Goal: Task Accomplishment & Management: Use online tool/utility

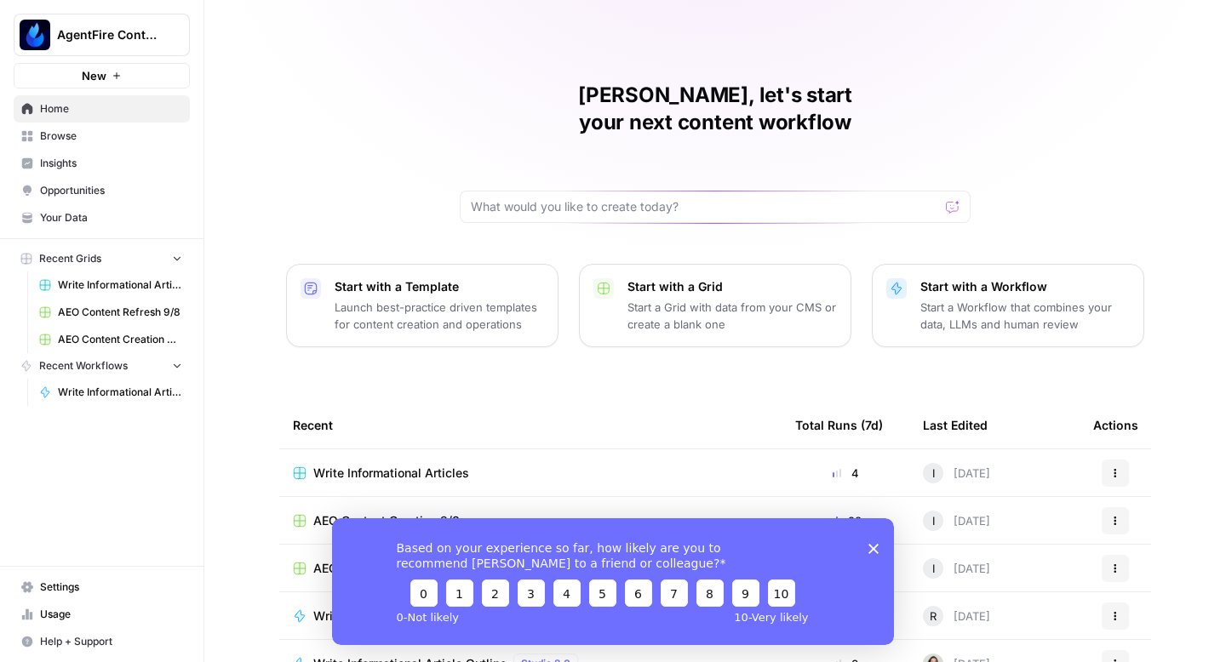
click at [874, 551] on polygon "Close survey" at bounding box center [873, 548] width 10 height 10
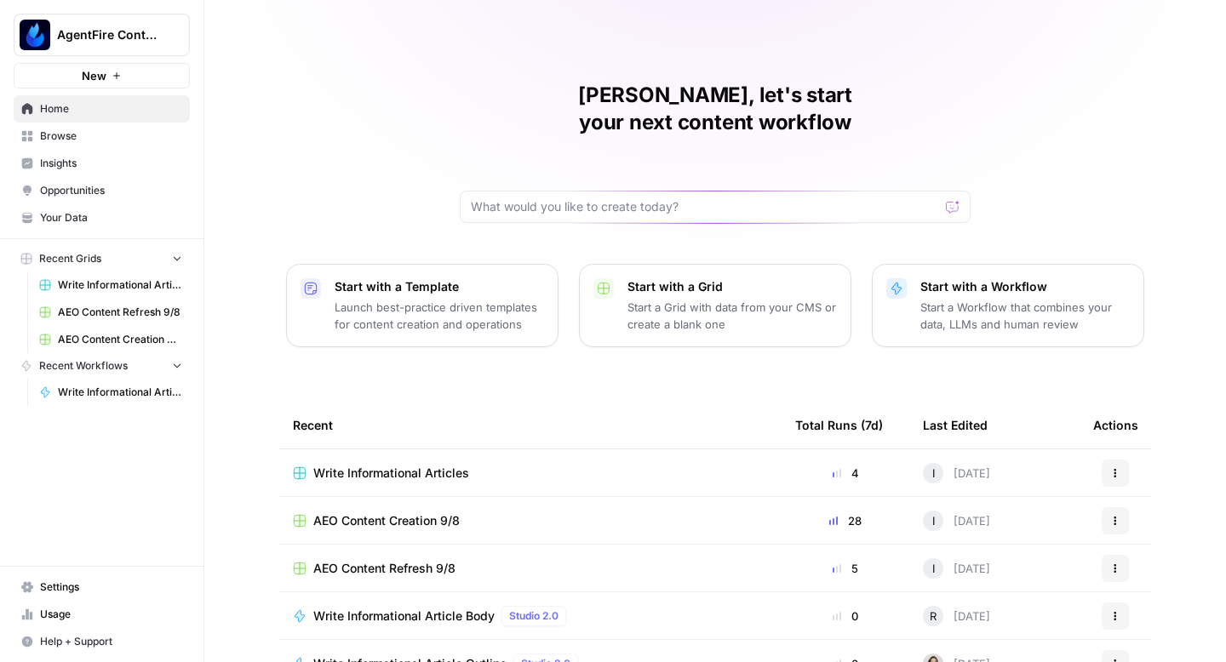
scroll to position [121, 0]
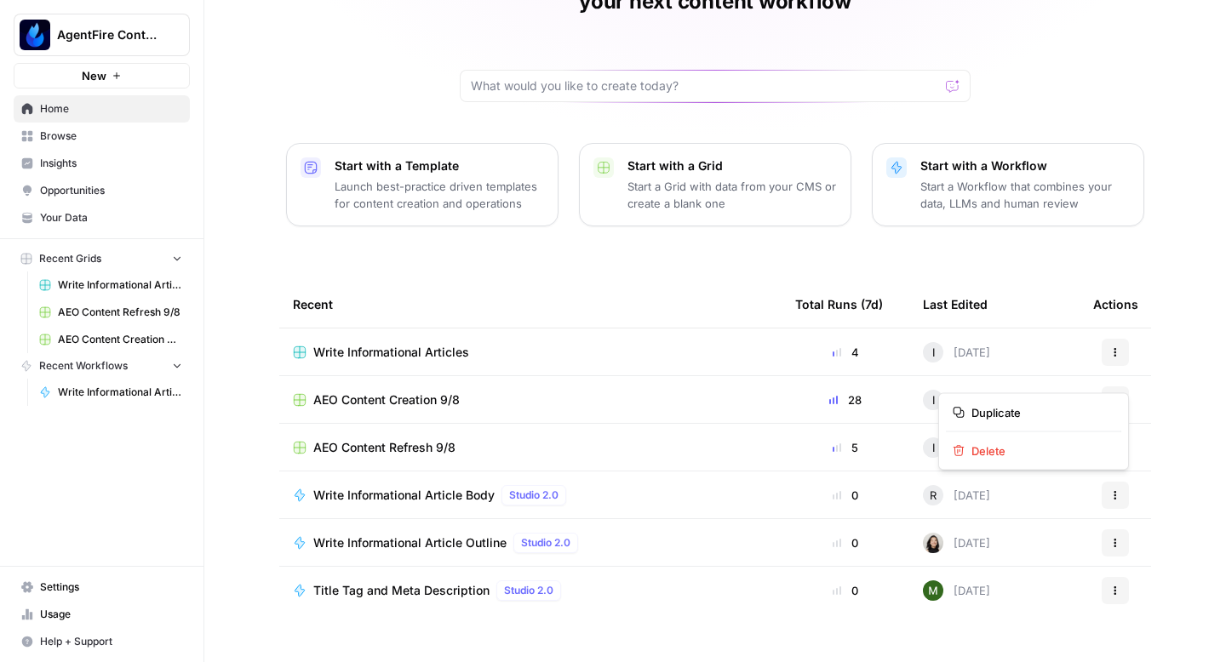
click at [1114, 386] on button "Actions" at bounding box center [1114, 399] width 27 height 27
click at [1000, 452] on span "Delete" at bounding box center [1039, 451] width 136 height 17
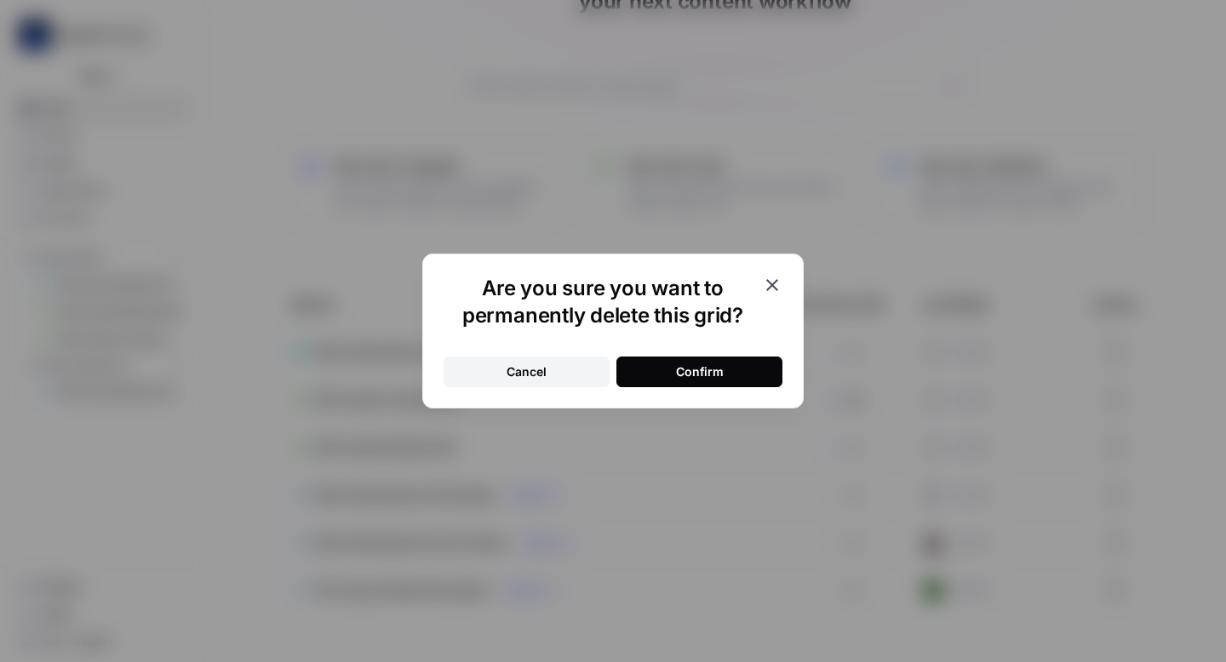
click at [753, 374] on button "Confirm" at bounding box center [699, 372] width 166 height 31
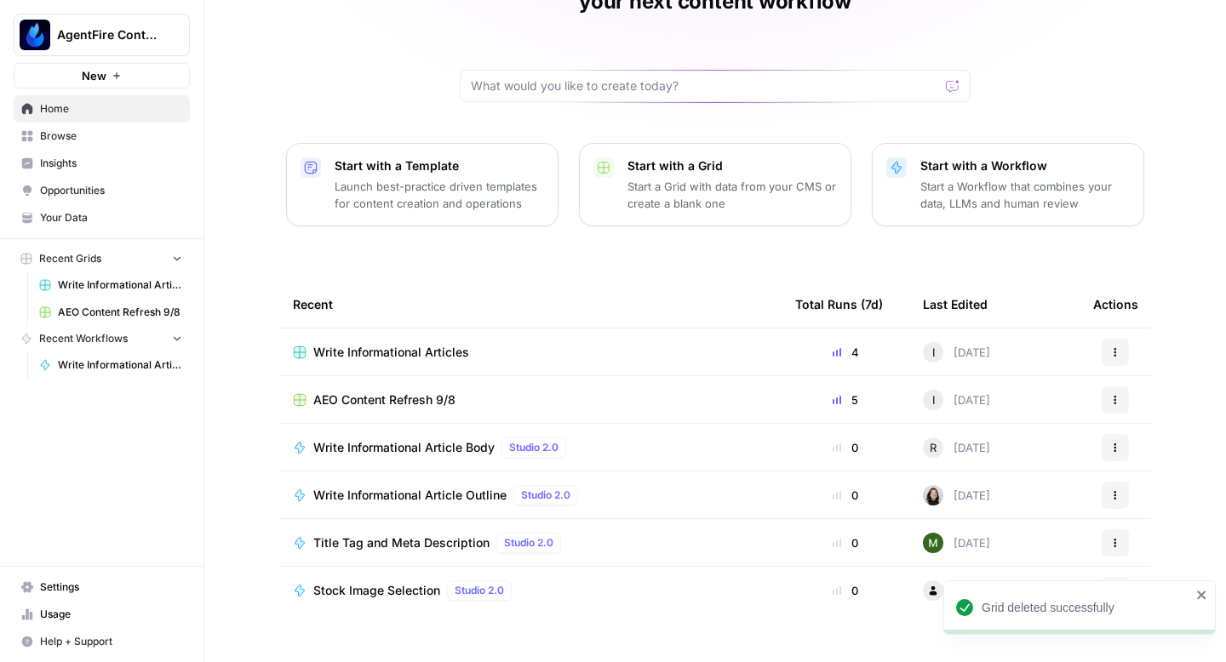
click at [1110, 395] on icon "button" at bounding box center [1115, 400] width 10 height 10
click at [998, 443] on span "Delete" at bounding box center [1039, 451] width 136 height 17
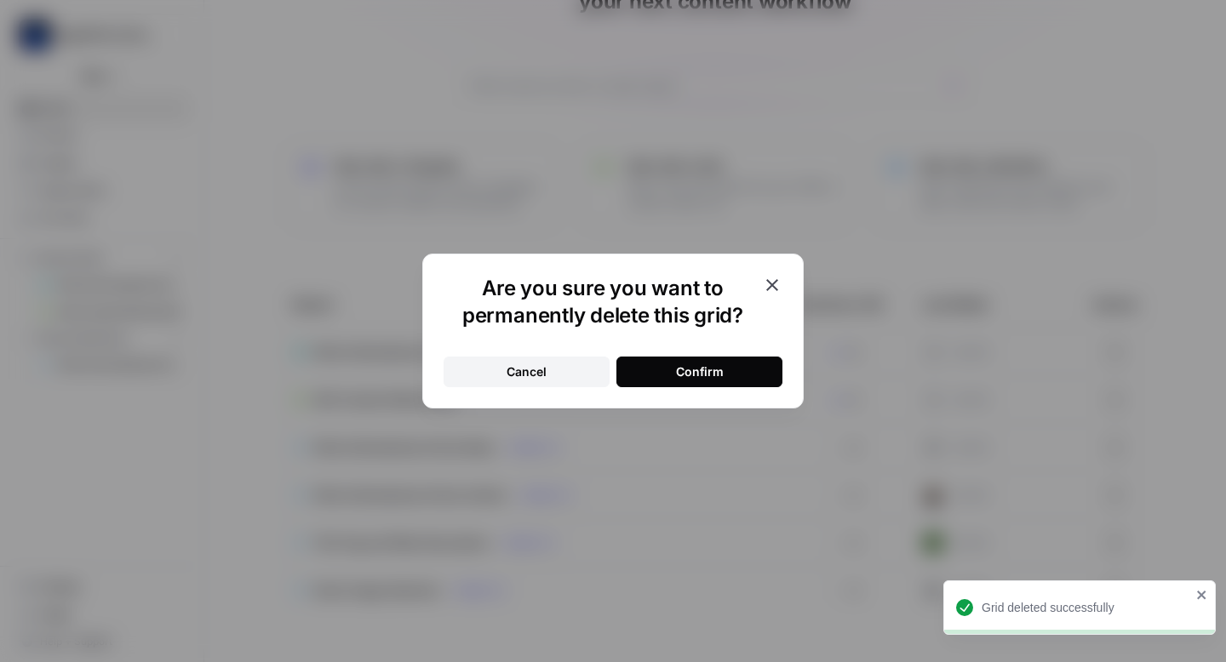
click at [738, 369] on button "Confirm" at bounding box center [699, 372] width 166 height 31
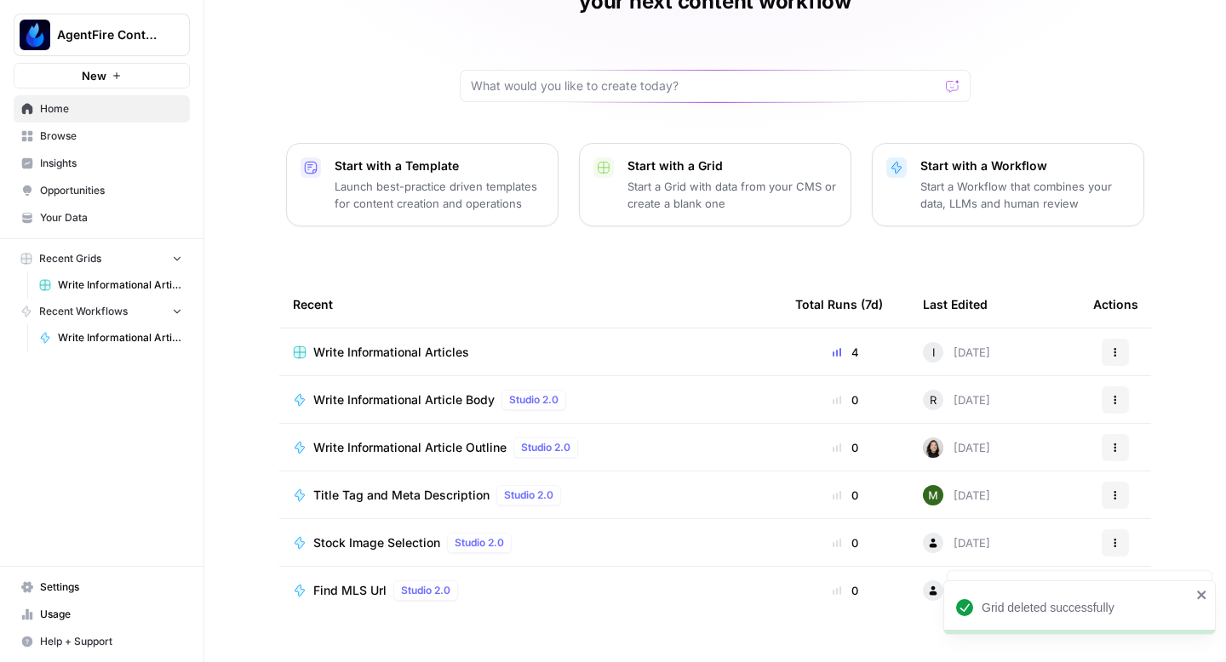
click at [79, 188] on span "Opportunities" at bounding box center [111, 190] width 142 height 15
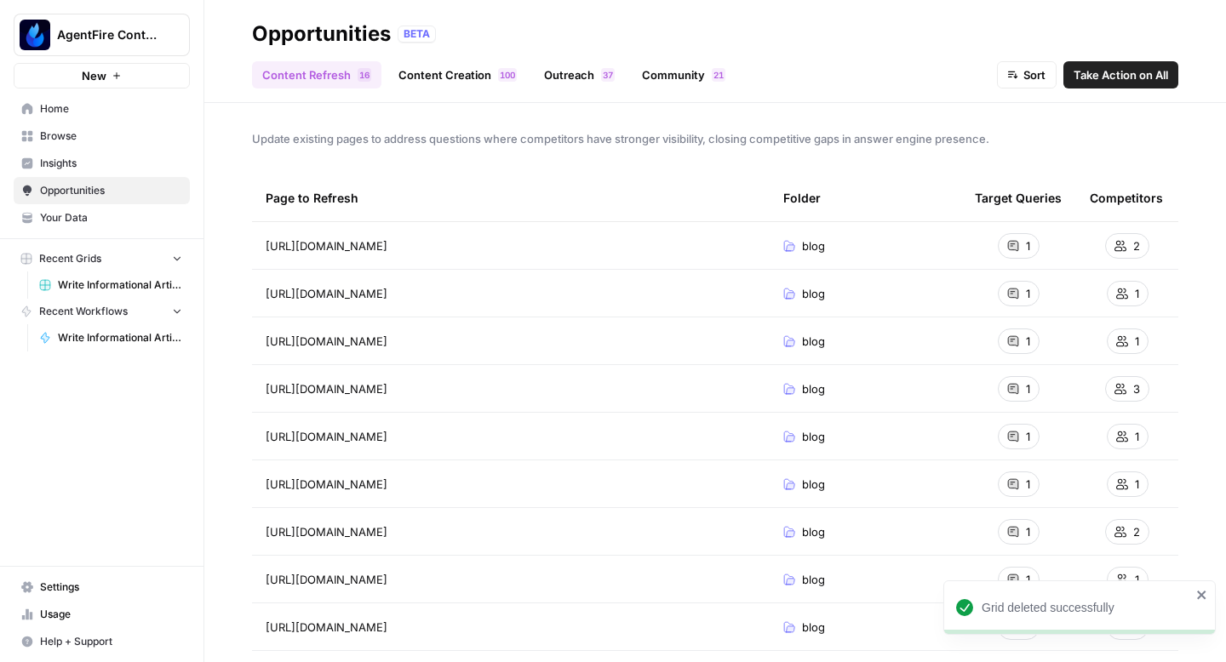
click at [1128, 79] on span "Take Action on All" at bounding box center [1120, 74] width 94 height 17
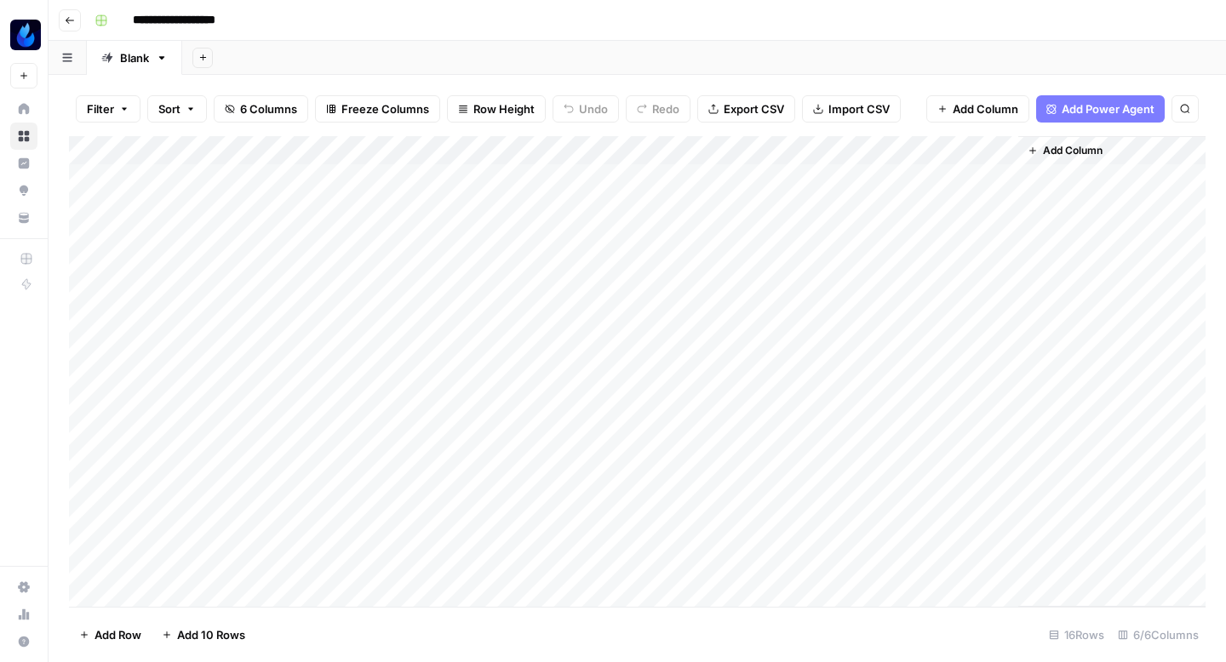
click at [209, 20] on input "**********" at bounding box center [193, 20] width 137 height 27
type input "**********"
click at [489, 186] on div "Add Column" at bounding box center [637, 371] width 1136 height 471
click at [518, 180] on div "Add Column" at bounding box center [637, 371] width 1136 height 471
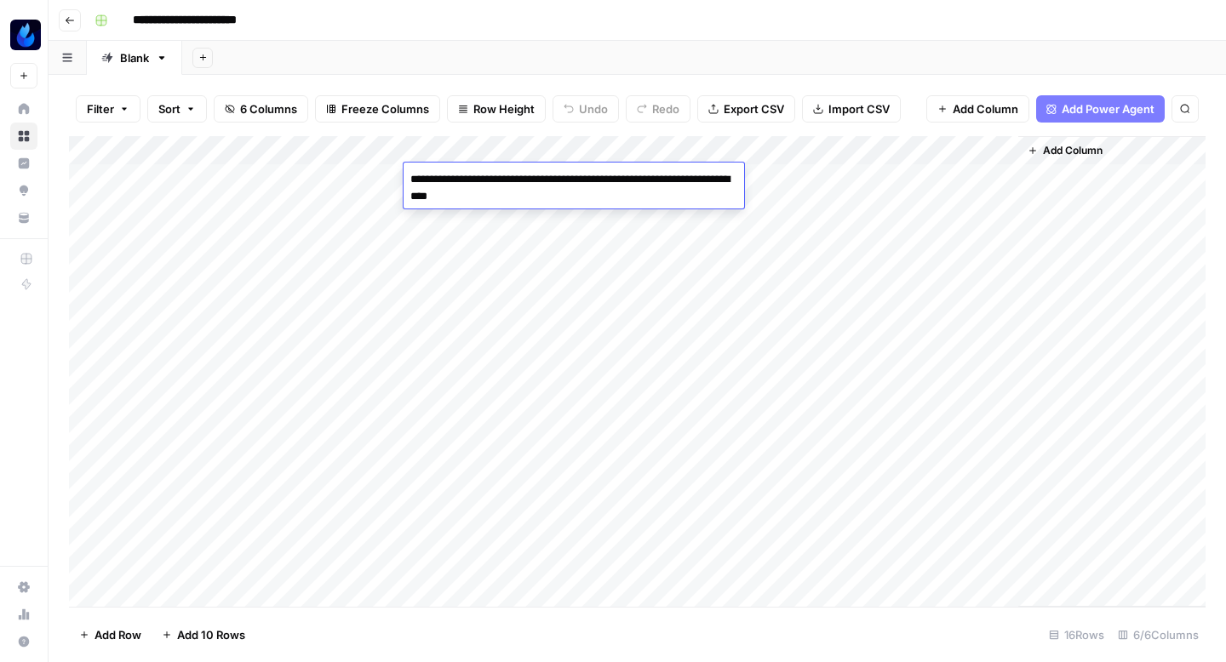
click at [518, 180] on textarea "**********" at bounding box center [573, 188] width 340 height 41
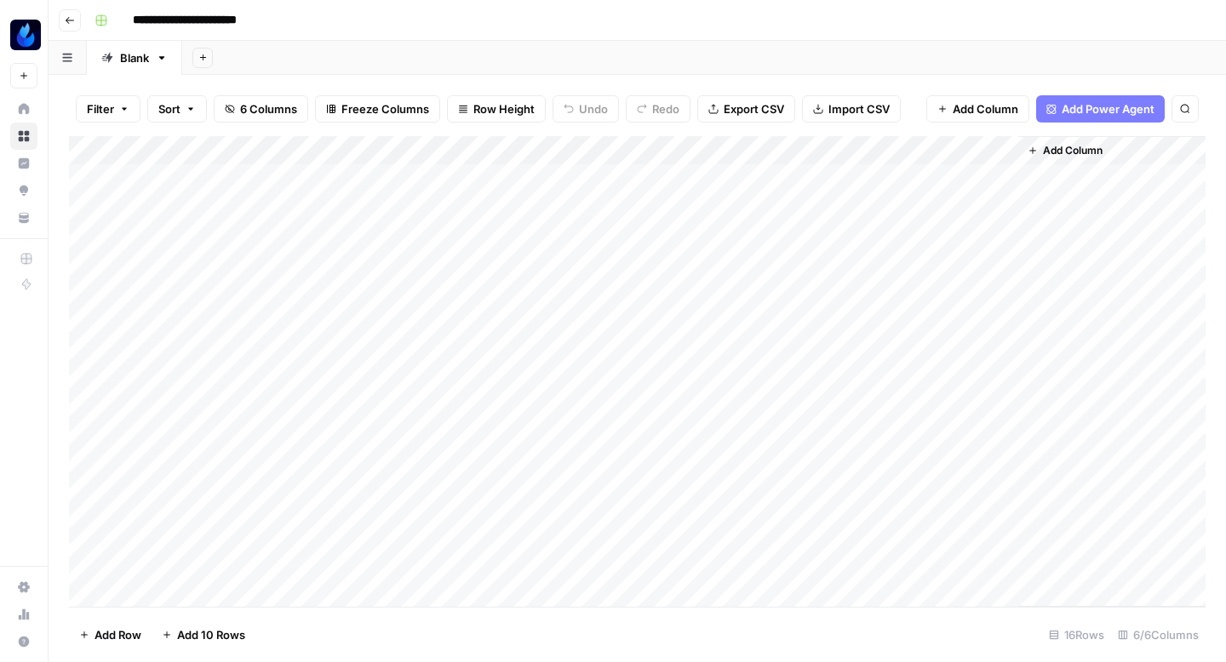
click at [507, 220] on div "Add Column" at bounding box center [637, 371] width 1136 height 471
click at [493, 206] on div "Add Column" at bounding box center [637, 371] width 1136 height 471
click at [483, 276] on div "Add Column" at bounding box center [637, 371] width 1136 height 471
click at [634, 174] on div "Add Column" at bounding box center [637, 371] width 1136 height 471
click at [628, 203] on div "Add Column" at bounding box center [637, 371] width 1136 height 471
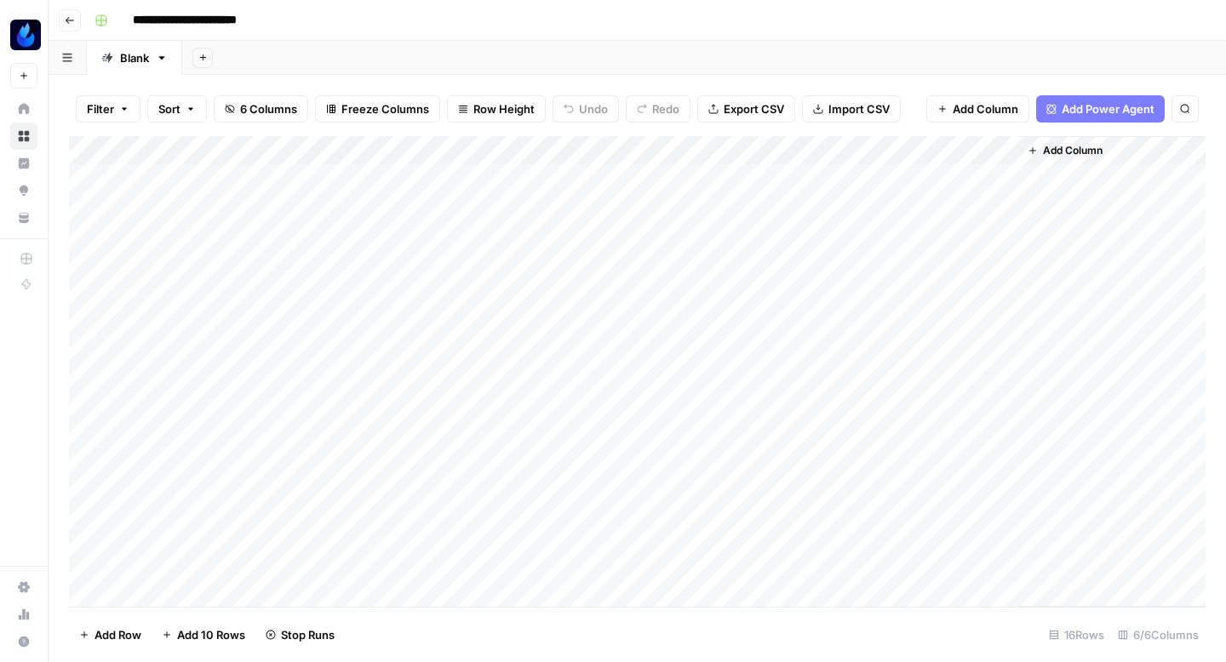
click at [450, 235] on div "Add Column" at bounding box center [637, 371] width 1136 height 471
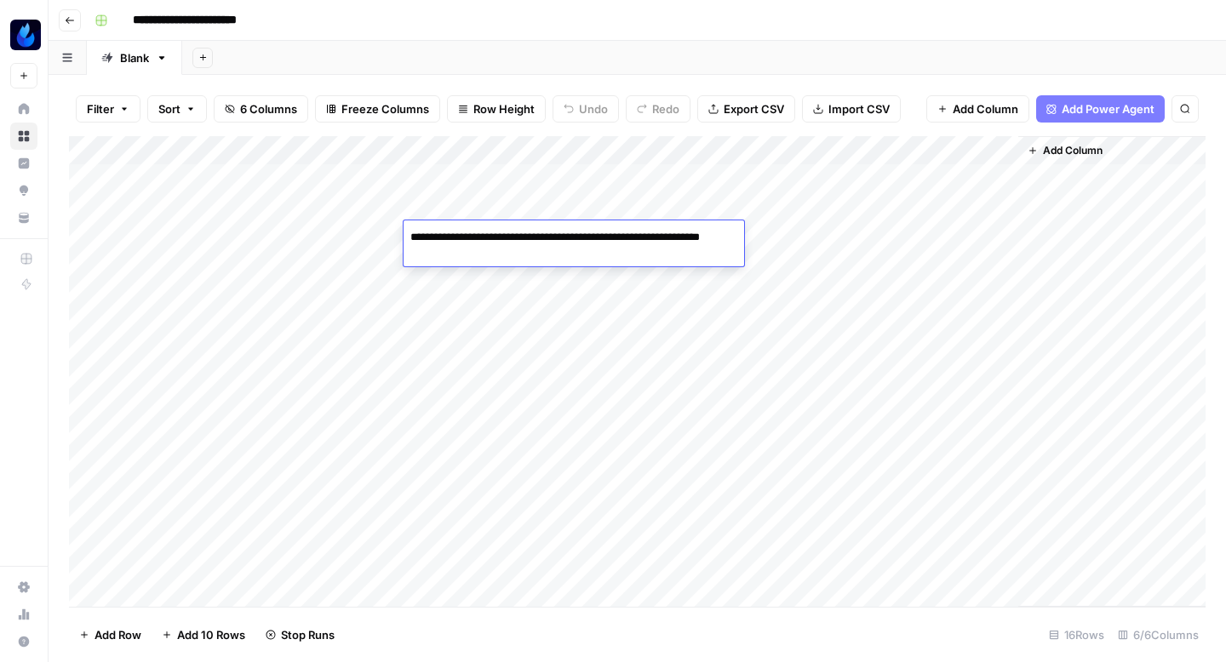
click at [498, 316] on div "Add Column" at bounding box center [637, 371] width 1136 height 471
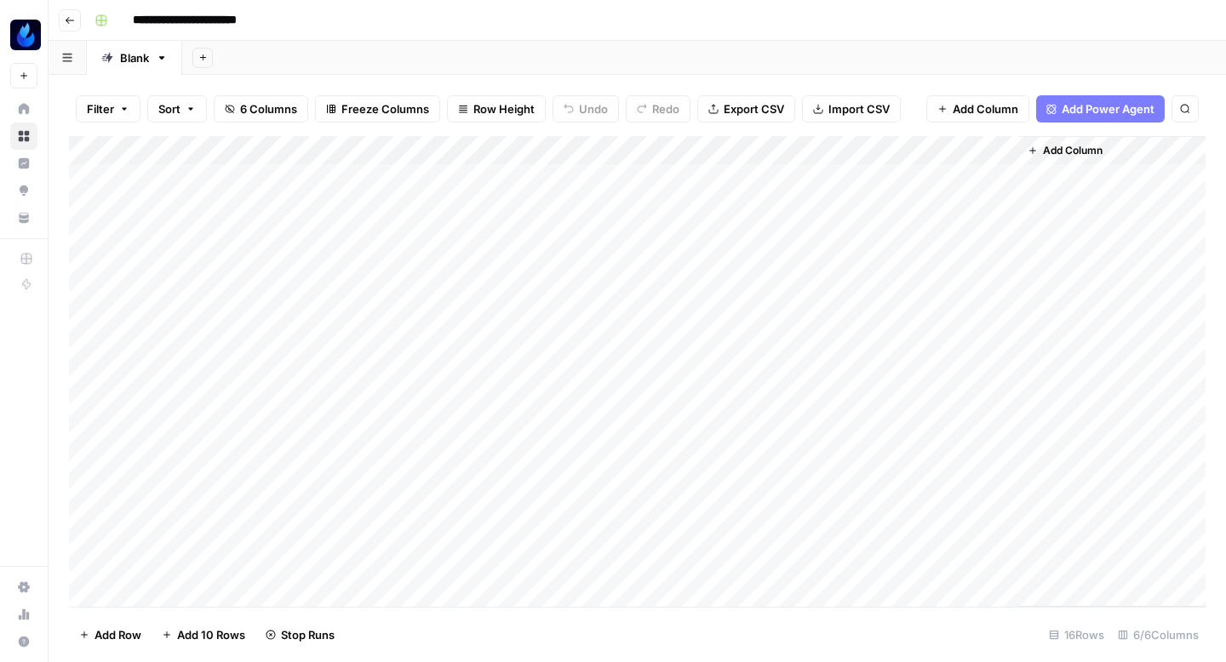
click at [633, 232] on div "Add Column" at bounding box center [637, 371] width 1136 height 471
click at [472, 265] on div "Add Column" at bounding box center [637, 371] width 1136 height 471
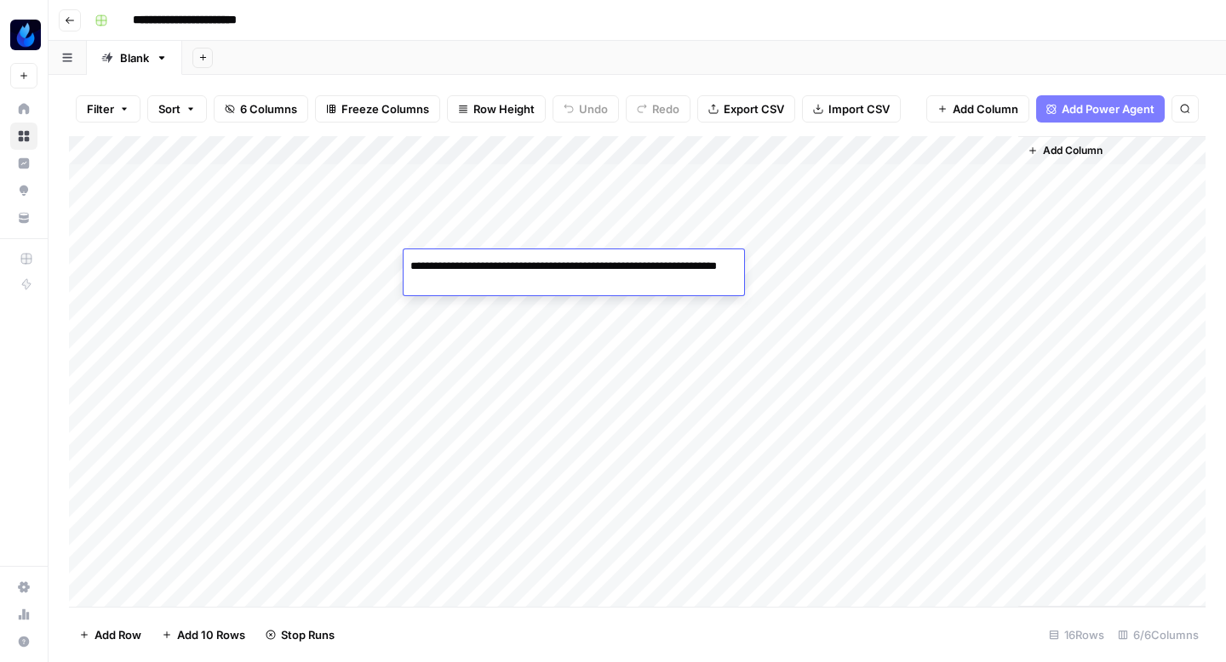
click at [470, 318] on div "Add Column" at bounding box center [637, 371] width 1136 height 471
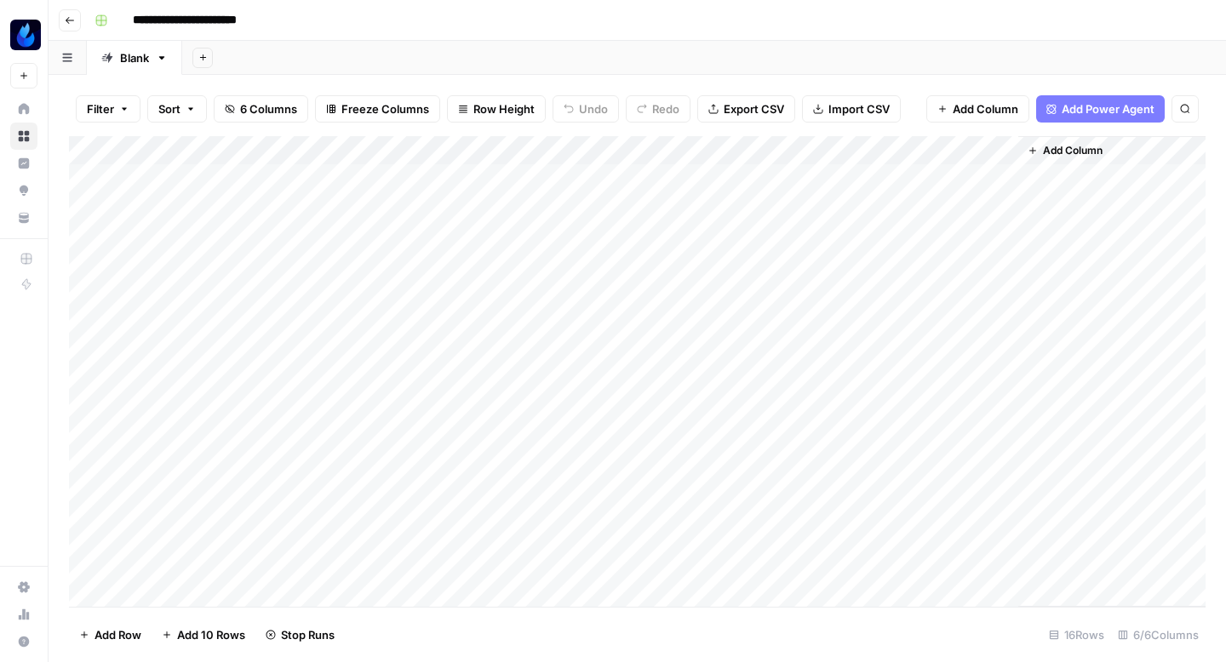
click at [475, 300] on div "Add Column" at bounding box center [637, 371] width 1136 height 471
click at [477, 339] on div "Add Column" at bounding box center [637, 371] width 1136 height 471
click at [468, 323] on div "Add Column" at bounding box center [637, 371] width 1136 height 471
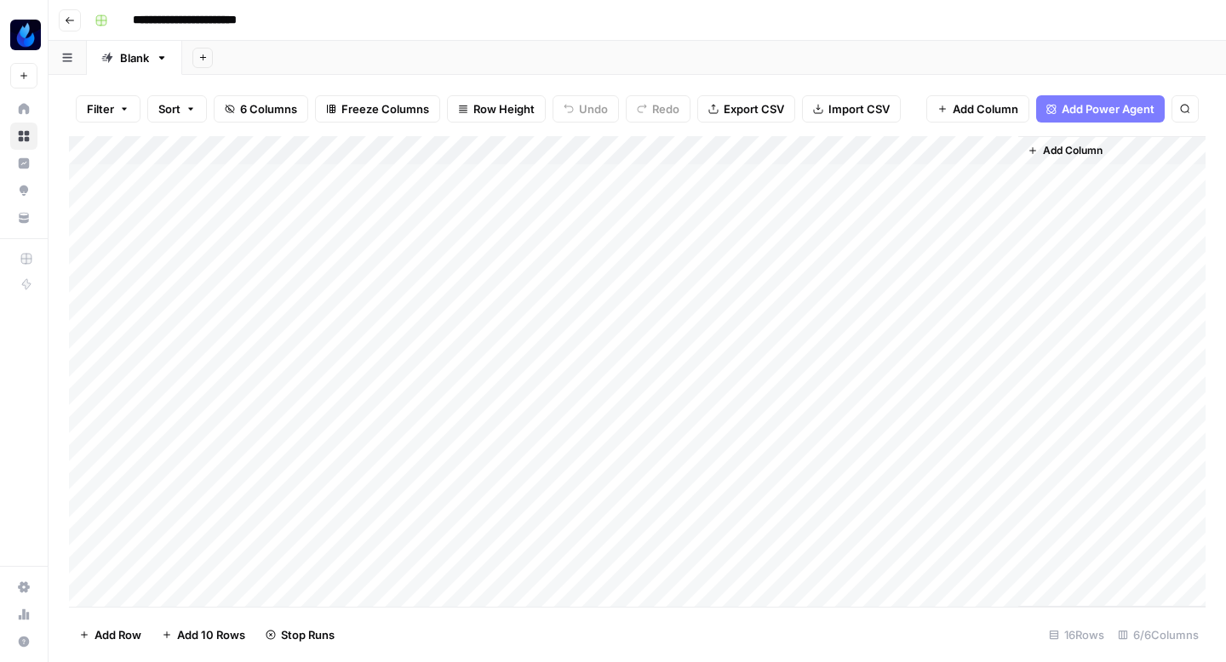
click at [456, 404] on div "Add Column" at bounding box center [637, 371] width 1136 height 471
click at [632, 317] on div "Add Column" at bounding box center [637, 371] width 1136 height 471
click at [462, 351] on div "Add Column" at bounding box center [637, 371] width 1136 height 471
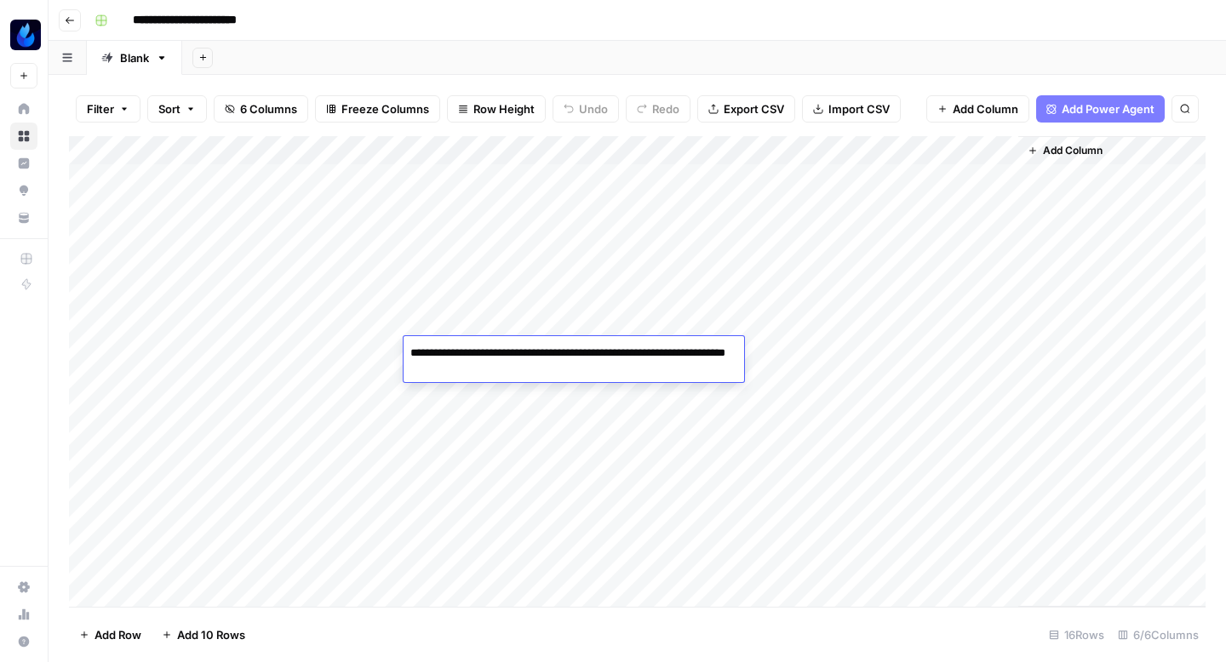
click at [455, 423] on div "Add Column" at bounding box center [637, 371] width 1136 height 471
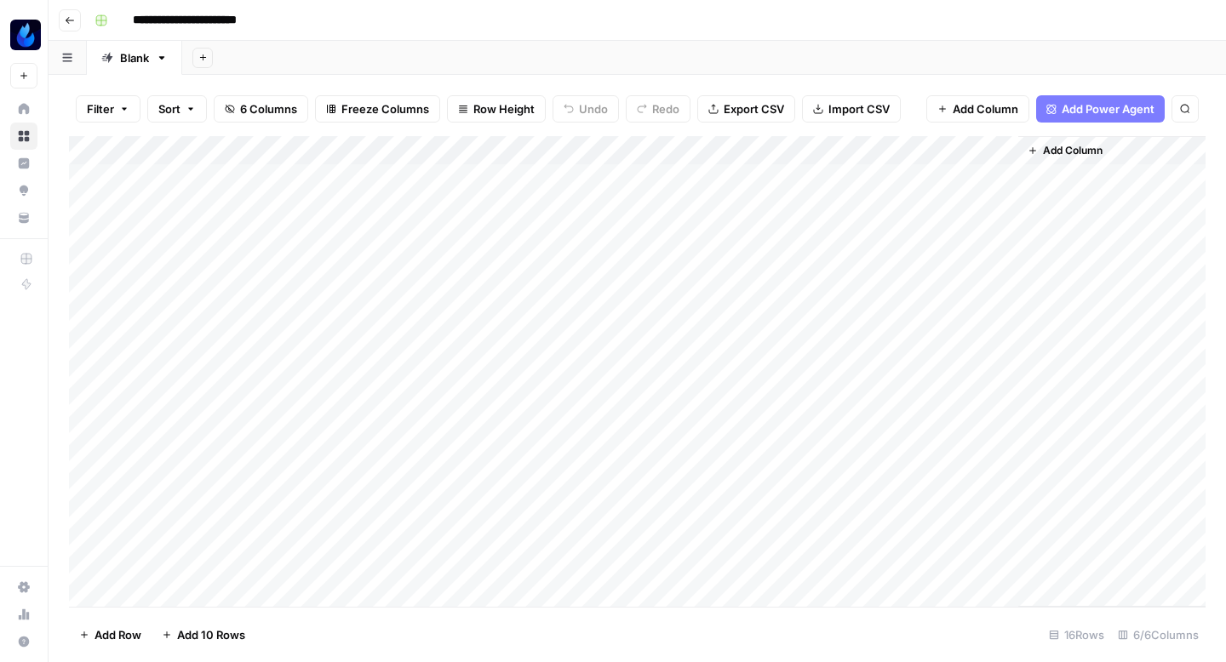
click at [450, 381] on div "Add Column" at bounding box center [637, 371] width 1136 height 471
click at [473, 432] on div "Add Column" at bounding box center [637, 371] width 1136 height 471
click at [472, 408] on div "Add Column" at bounding box center [637, 371] width 1136 height 471
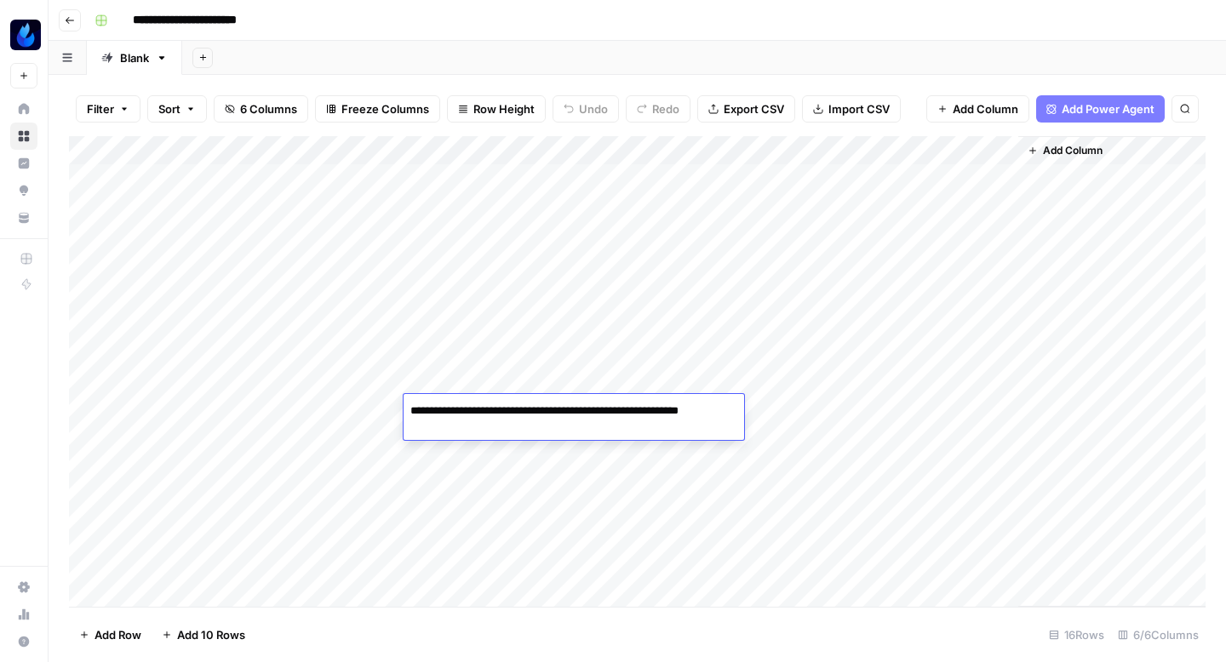
click at [507, 468] on div "Add Column" at bounding box center [637, 371] width 1136 height 471
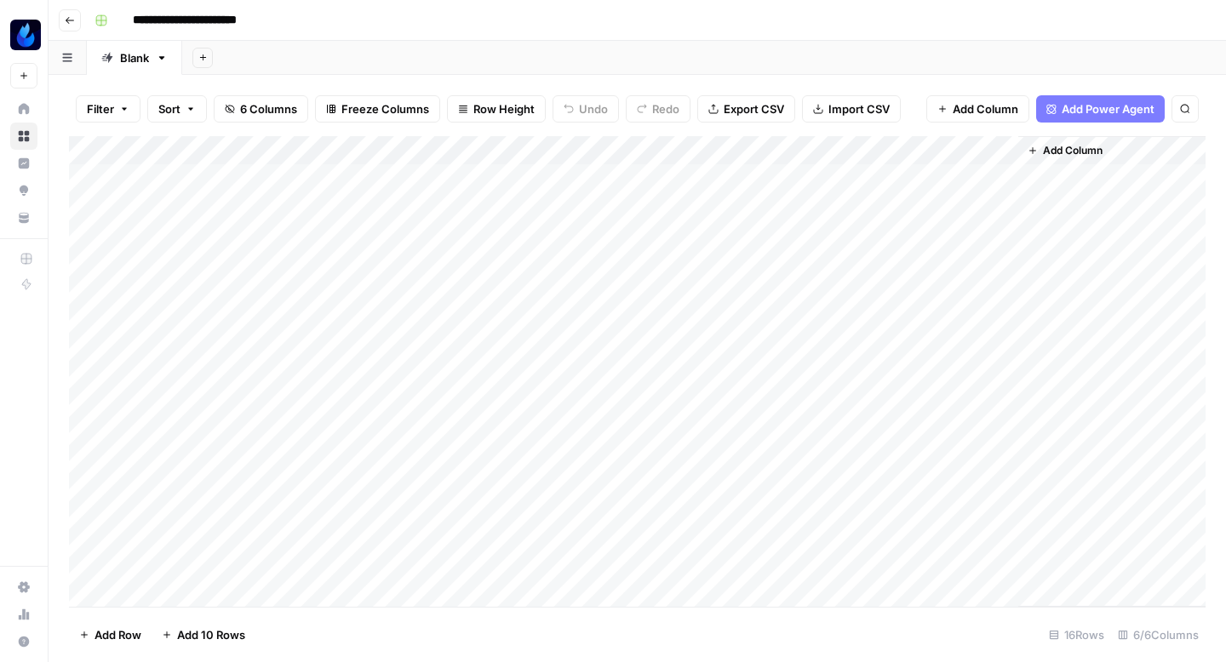
click at [515, 406] on div "Add Column" at bounding box center [637, 371] width 1136 height 471
click at [632, 403] on div "Add Column" at bounding box center [637, 371] width 1136 height 471
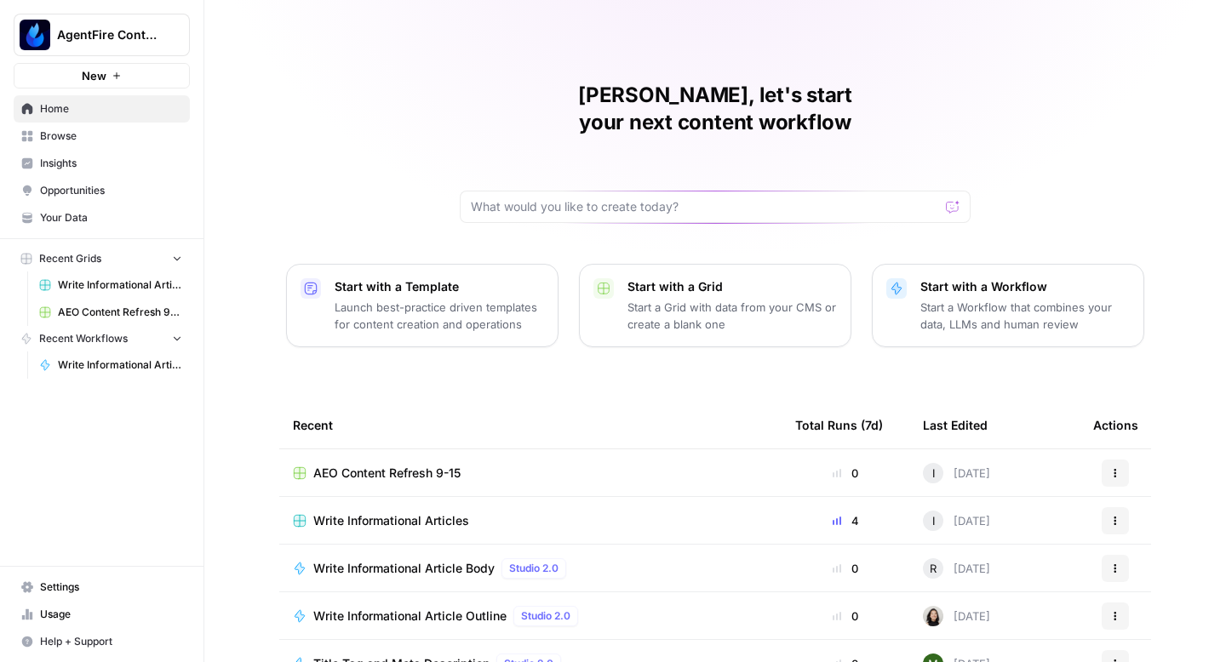
click at [96, 180] on link "Opportunities" at bounding box center [102, 190] width 176 height 27
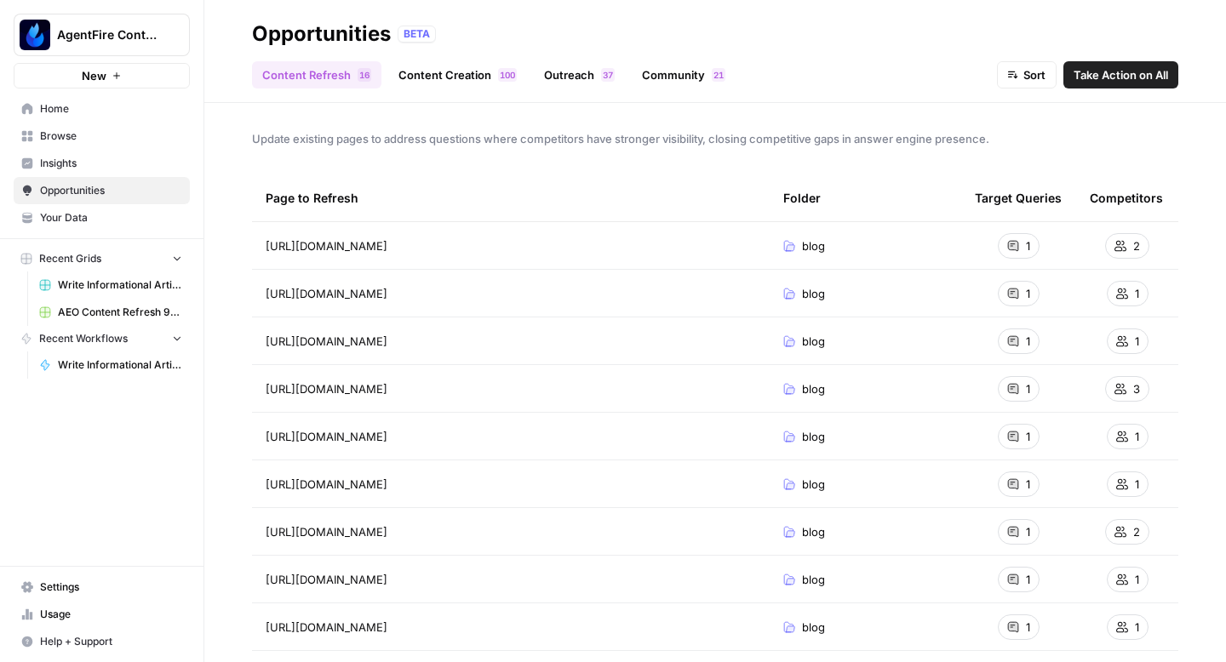
click at [429, 65] on link "Content Creation 0 0 1" at bounding box center [457, 74] width 139 height 27
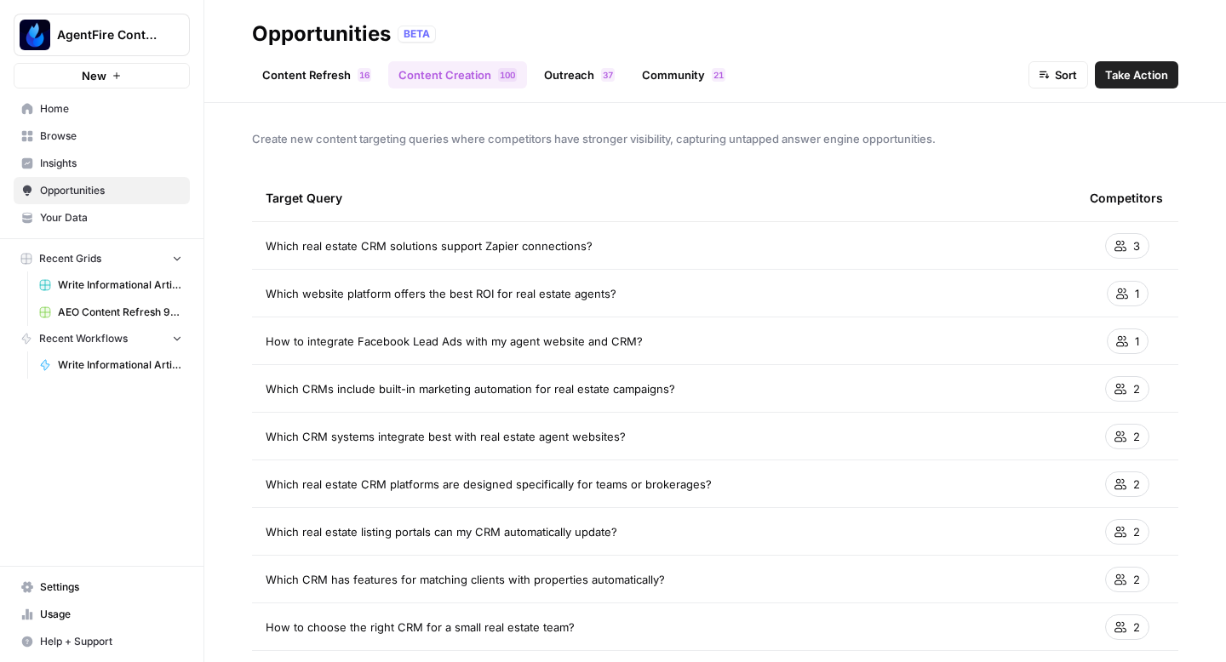
click at [1149, 82] on span "Take Action" at bounding box center [1136, 74] width 63 height 17
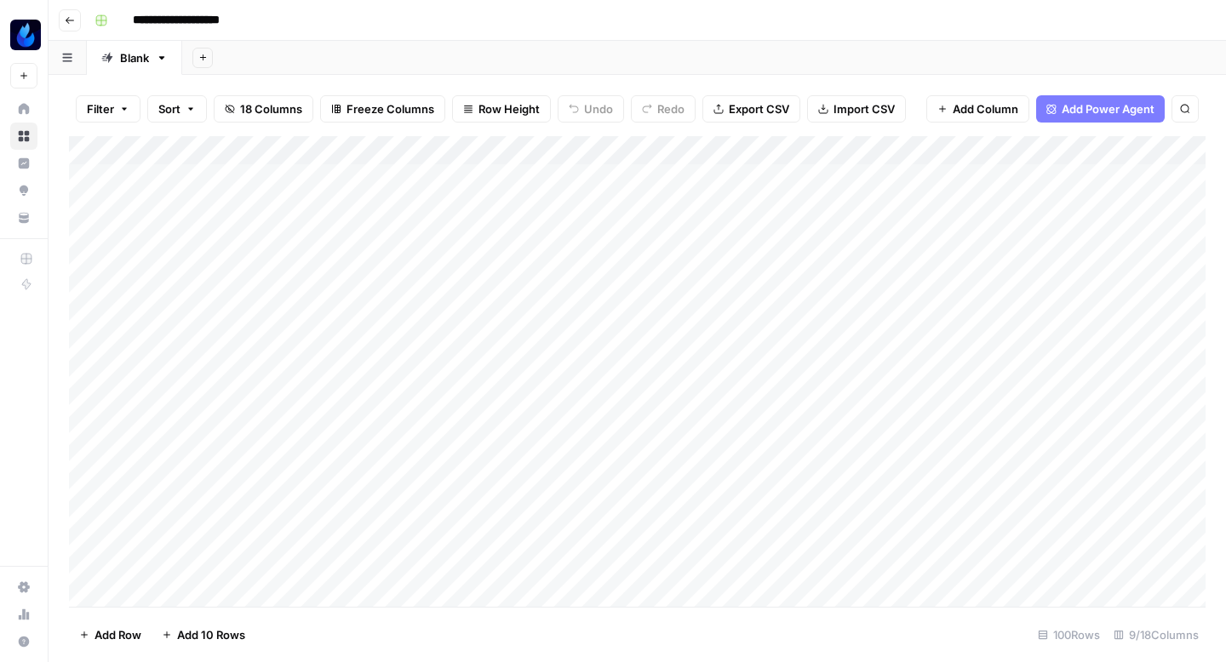
click at [242, 28] on input "**********" at bounding box center [196, 20] width 142 height 27
type input "**********"
click at [666, 208] on div "Add Column" at bounding box center [637, 371] width 1136 height 471
click at [666, 294] on div "Add Column" at bounding box center [637, 371] width 1136 height 471
click at [501, 319] on div "Add Column" at bounding box center [637, 371] width 1136 height 471
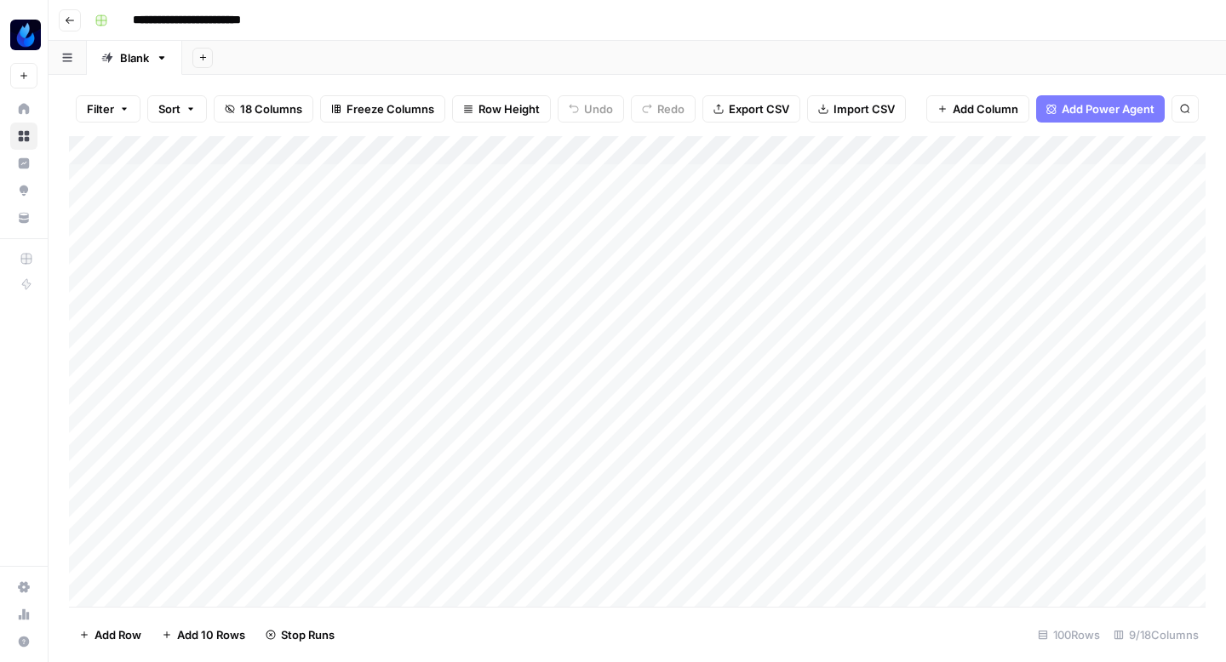
click at [501, 319] on div "Add Column" at bounding box center [637, 371] width 1136 height 471
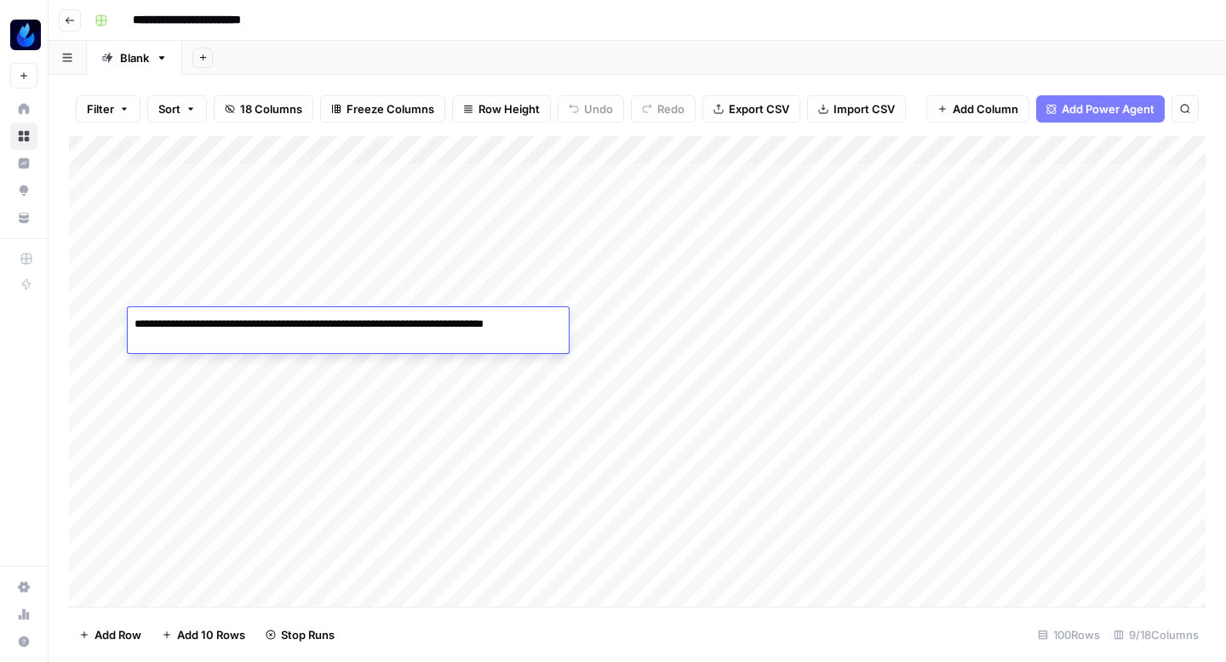
click at [570, 44] on div "Add Sheet" at bounding box center [704, 58] width 1044 height 34
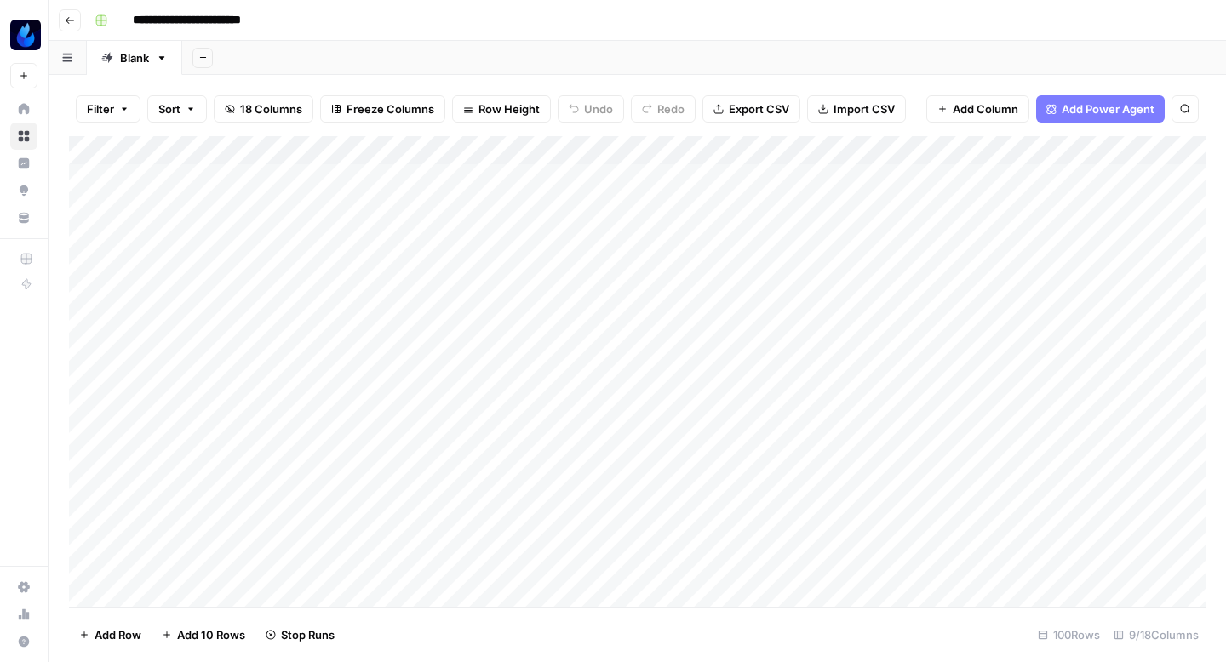
click at [443, 355] on div "Add Column" at bounding box center [637, 371] width 1136 height 471
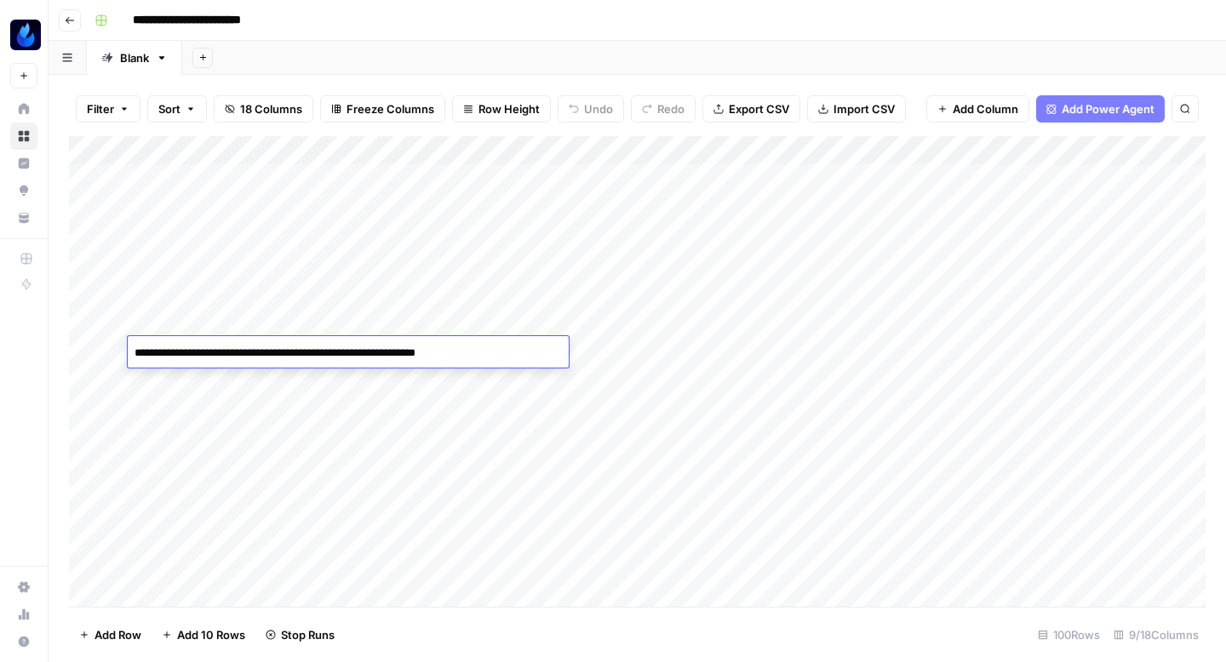
click at [595, 44] on div "Add Sheet" at bounding box center [704, 58] width 1044 height 34
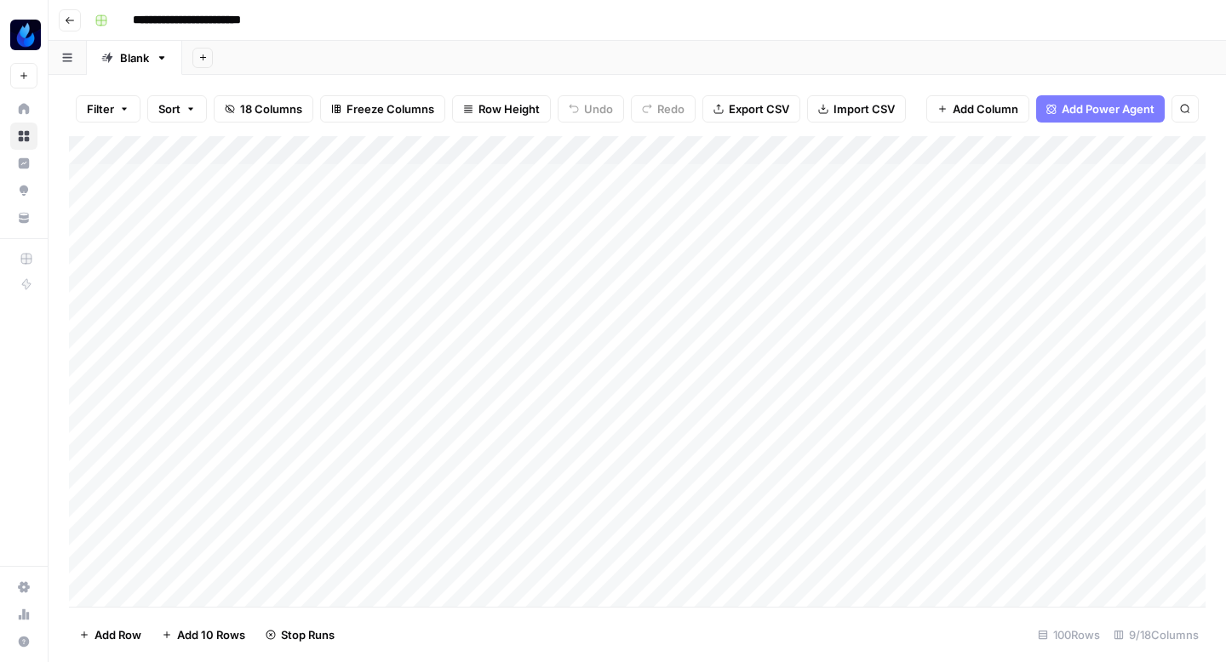
click at [667, 348] on div "Add Column" at bounding box center [637, 371] width 1136 height 471
click at [665, 379] on div "Add Column" at bounding box center [637, 371] width 1136 height 471
click at [665, 406] on div "Add Column" at bounding box center [637, 371] width 1136 height 471
click at [665, 432] on div "Add Column" at bounding box center [637, 371] width 1136 height 471
click at [661, 459] on div "Add Column" at bounding box center [637, 371] width 1136 height 471
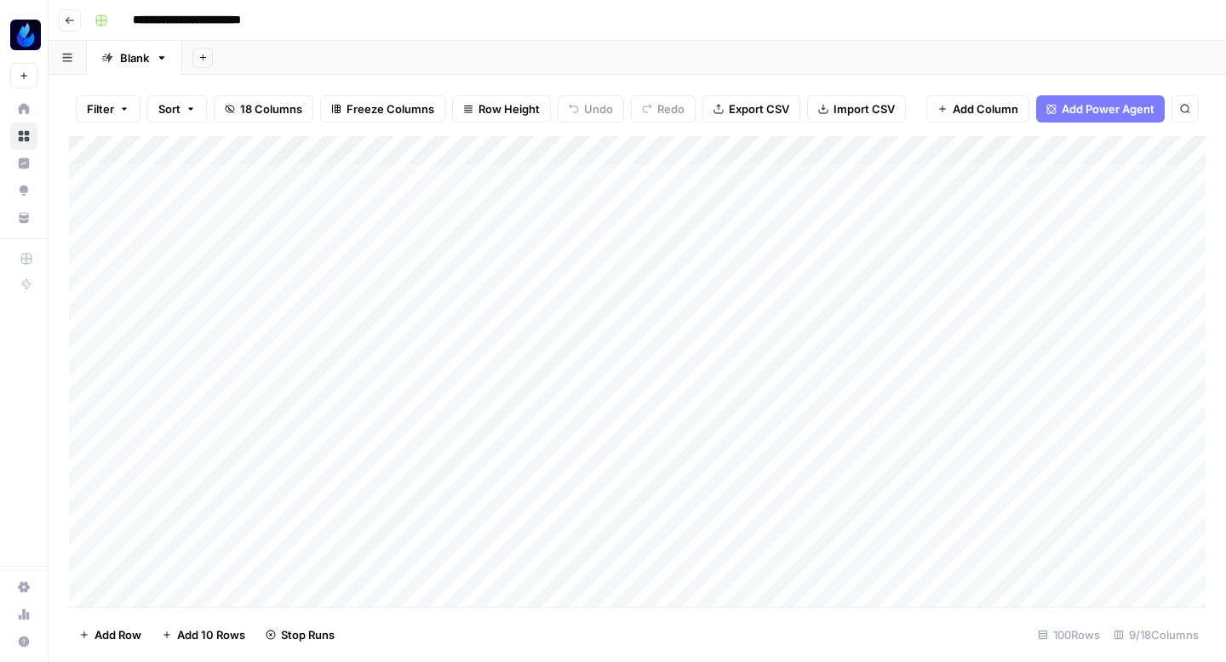
click at [665, 461] on div "Add Column" at bounding box center [637, 371] width 1136 height 471
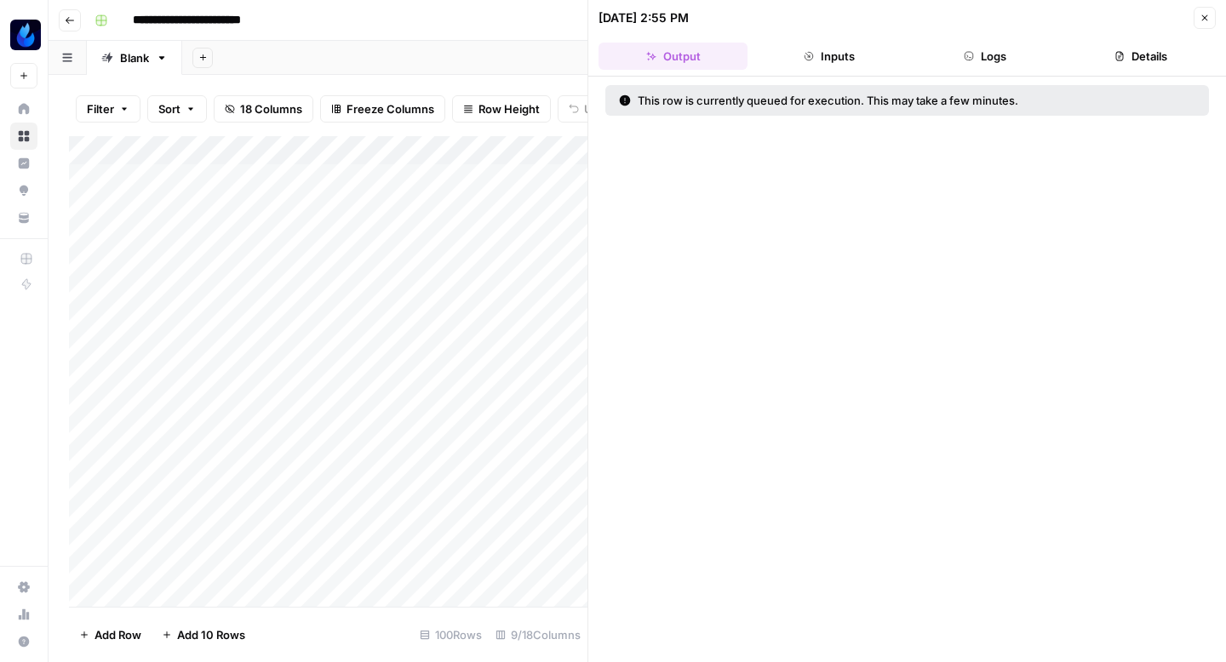
click at [1205, 19] on icon "button" at bounding box center [1205, 18] width 6 height 6
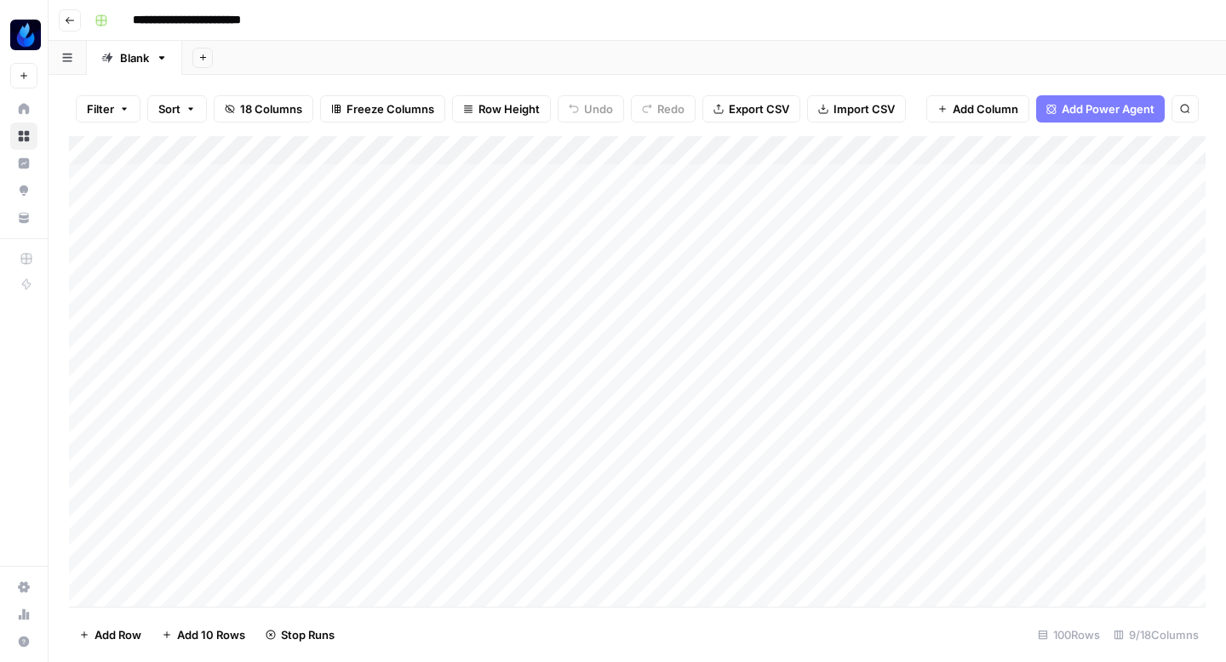
click at [848, 201] on div "Add Column" at bounding box center [637, 371] width 1136 height 471
click at [884, 204] on div "Add Column" at bounding box center [637, 371] width 1136 height 471
click at [884, 204] on textarea "**********" at bounding box center [900, 209] width 272 height 24
click at [893, 207] on textarea "**********" at bounding box center [900, 209] width 272 height 24
type textarea "**********"
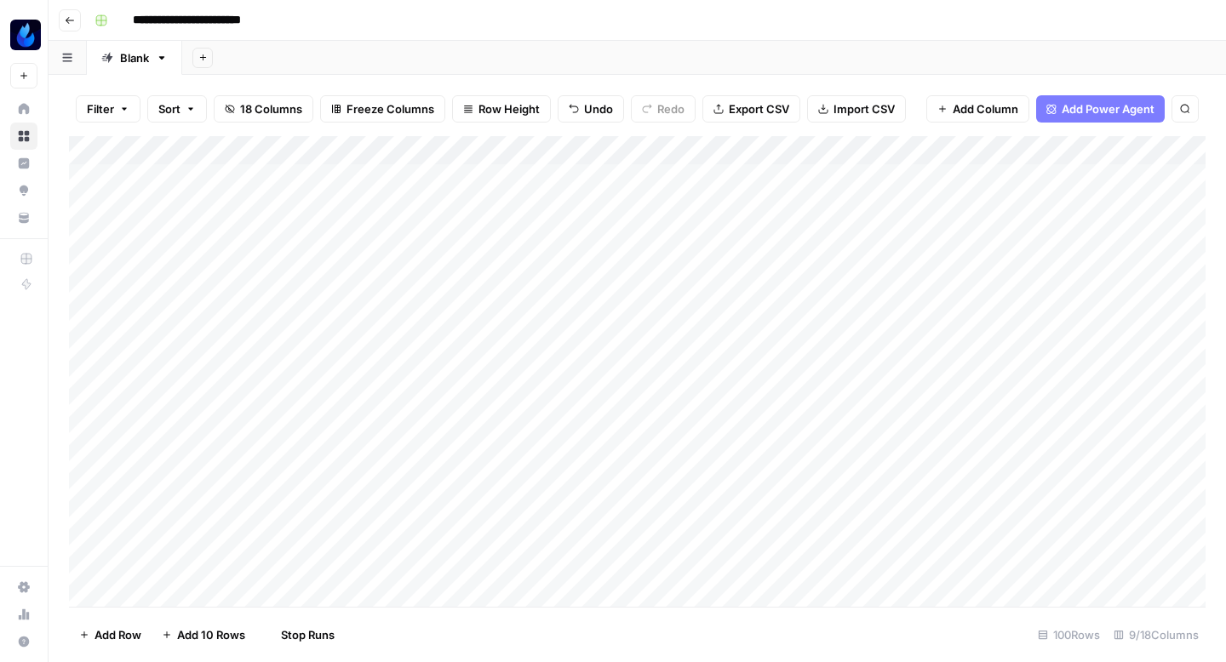
click at [848, 203] on div "Add Column" at bounding box center [637, 371] width 1136 height 471
click at [864, 62] on div "Add Sheet" at bounding box center [704, 58] width 1044 height 34
click at [1017, 203] on div "Add Column" at bounding box center [637, 371] width 1136 height 471
click at [1022, 290] on div "Add Column" at bounding box center [637, 371] width 1136 height 471
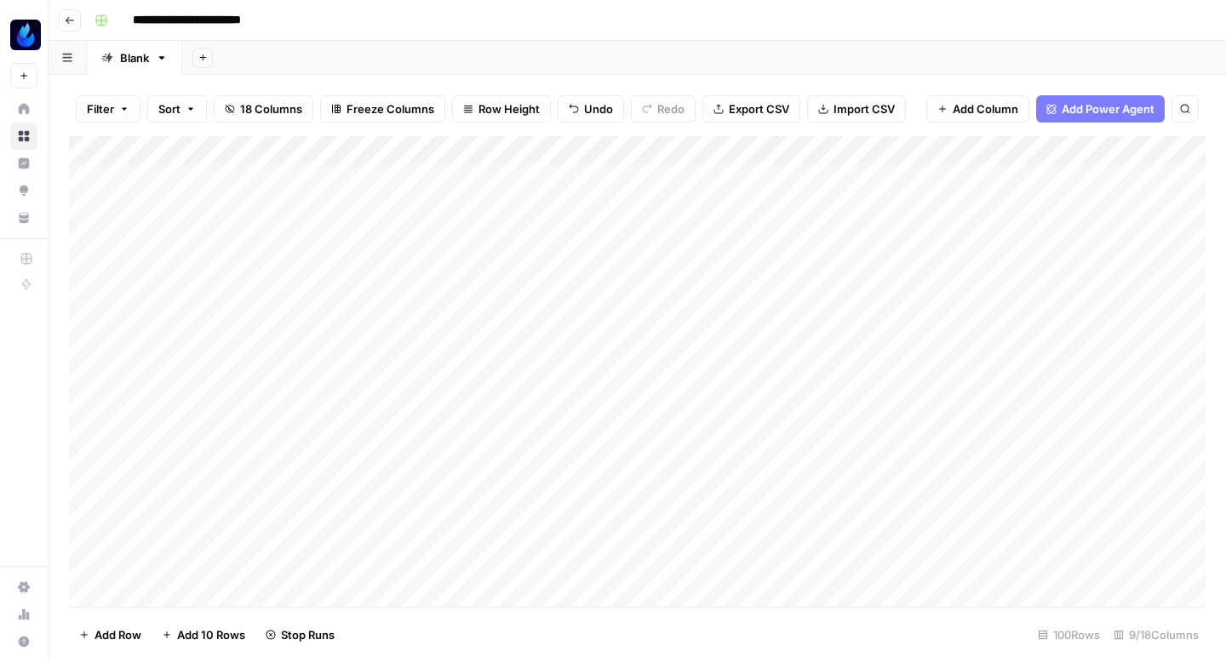
click at [832, 350] on div "Add Column" at bounding box center [637, 371] width 1136 height 471
click at [852, 347] on div "Add Column" at bounding box center [637, 371] width 1136 height 471
click at [852, 347] on textarea "**********" at bounding box center [900, 353] width 272 height 24
type textarea "**********"
click at [815, 49] on div "Add Sheet" at bounding box center [704, 58] width 1044 height 34
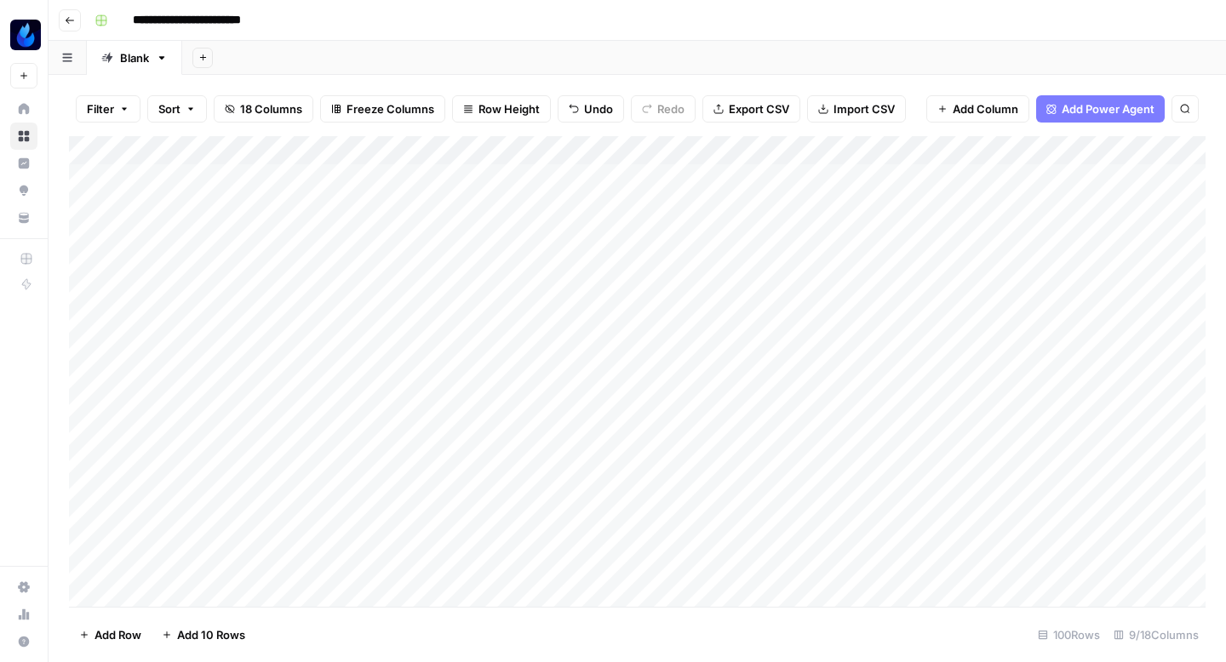
click at [826, 375] on div "Add Column" at bounding box center [637, 371] width 1136 height 471
click at [899, 348] on div "Add Column" at bounding box center [637, 371] width 1136 height 471
click at [855, 377] on div "Add Column" at bounding box center [637, 371] width 1136 height 471
click at [924, 77] on div "Filter Sort 18 Columns Freeze Columns Row Height Undo Redo Export CSV Import CS…" at bounding box center [637, 368] width 1177 height 587
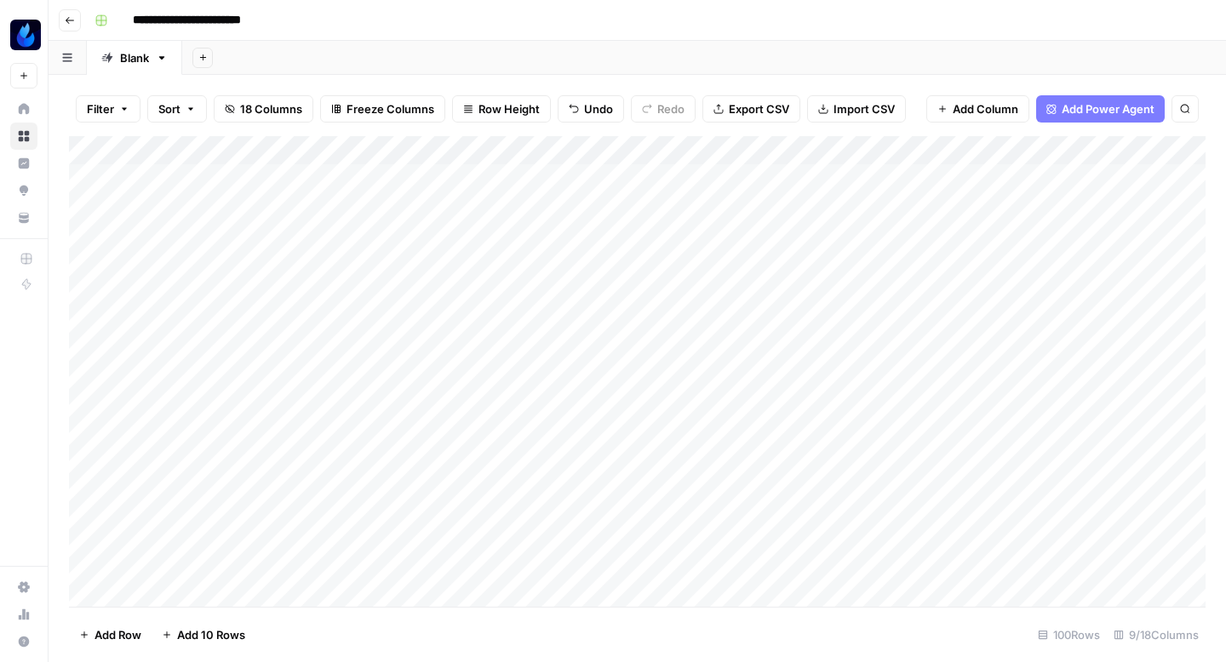
click at [851, 403] on div "Add Column" at bounding box center [637, 371] width 1136 height 471
click at [774, 412] on textarea "**********" at bounding box center [900, 411] width 272 height 24
type textarea "**********"
click at [1021, 405] on div "Add Column" at bounding box center [637, 371] width 1136 height 471
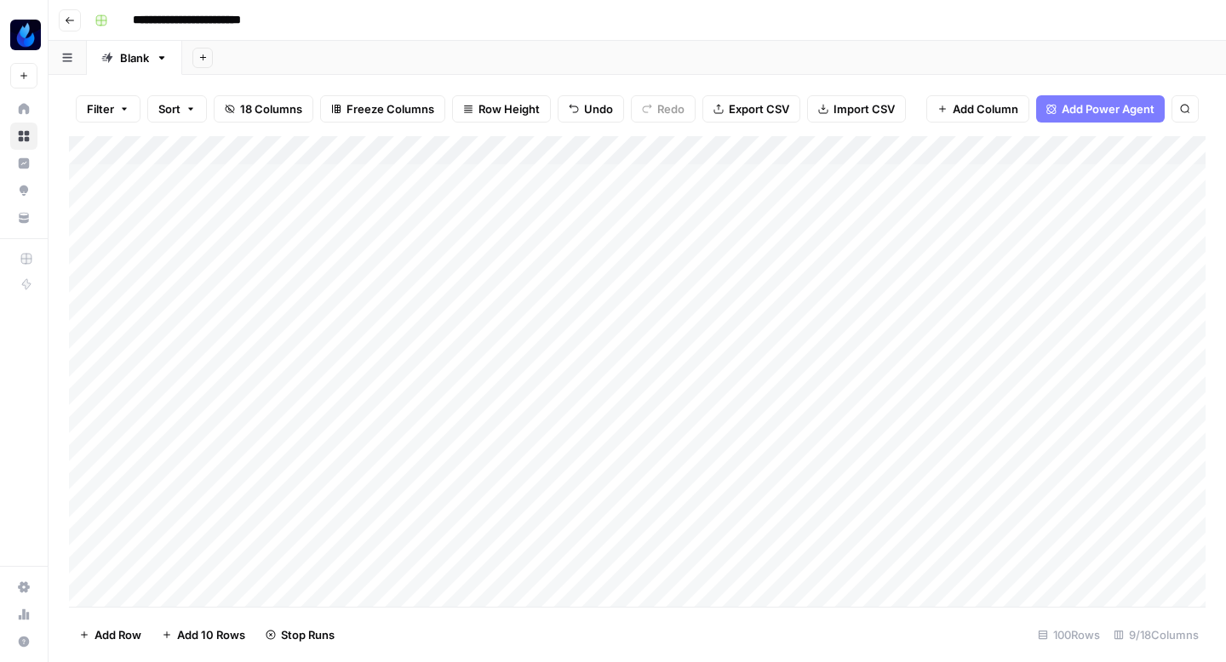
click at [848, 438] on div "Add Column" at bounding box center [637, 371] width 1136 height 471
click at [771, 438] on textarea "**********" at bounding box center [900, 440] width 272 height 24
type textarea "**********"
click at [1024, 436] on div "Add Column" at bounding box center [637, 371] width 1136 height 471
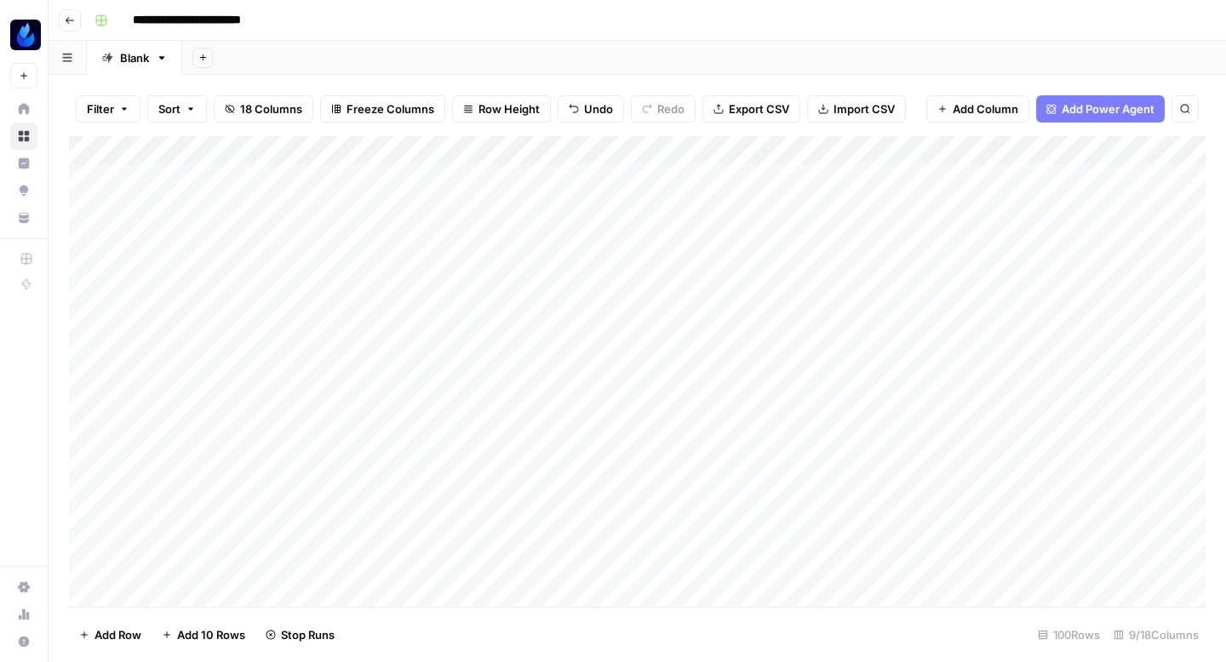
click at [853, 465] on div "Add Column" at bounding box center [637, 371] width 1136 height 471
click at [1088, 465] on div "Add Column" at bounding box center [637, 371] width 1136 height 471
click at [792, 198] on div "Add Column" at bounding box center [637, 371] width 1136 height 471
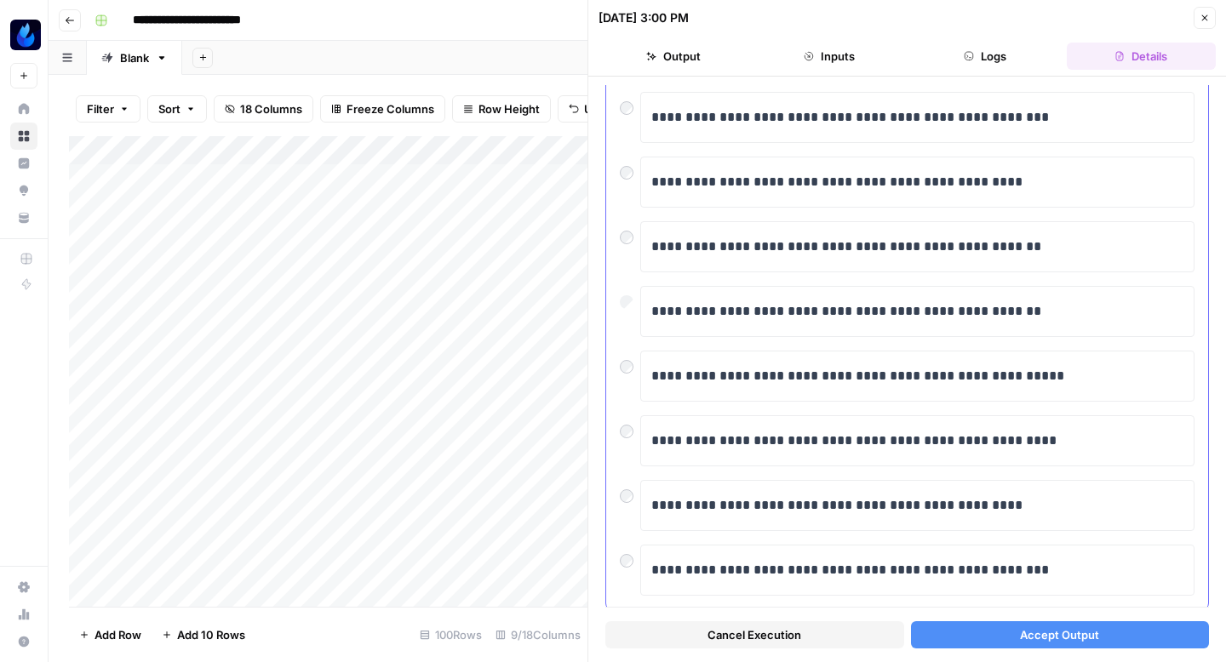
scroll to position [289, 0]
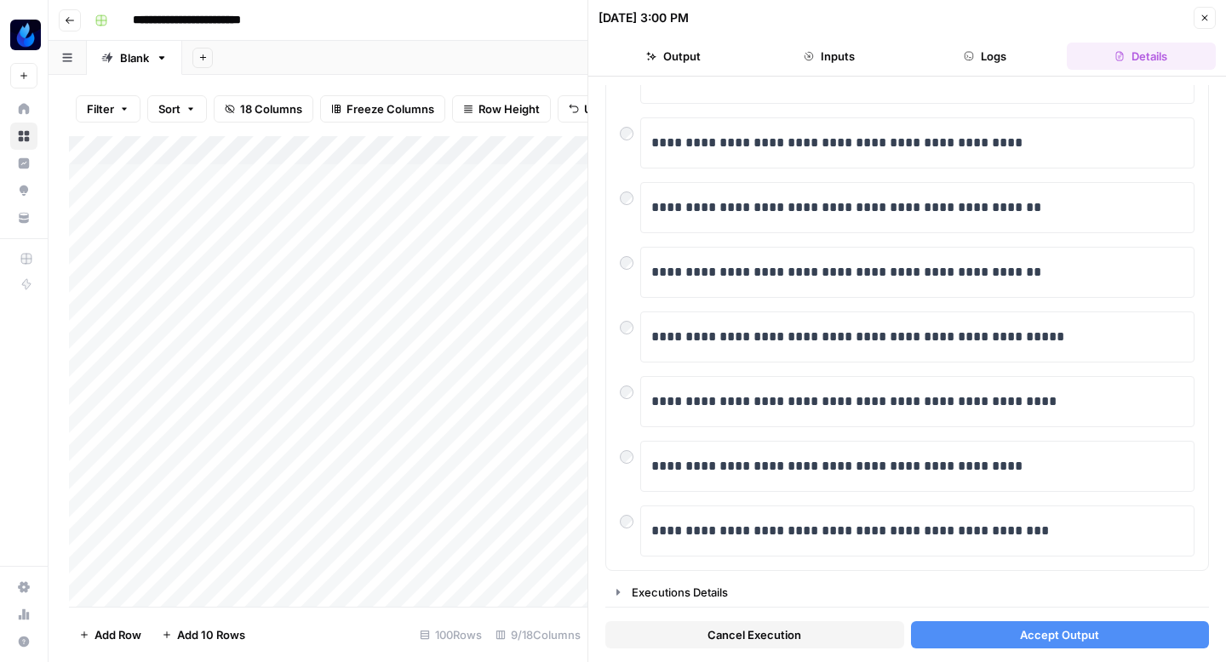
click at [993, 632] on button "Accept Output" at bounding box center [1060, 634] width 299 height 27
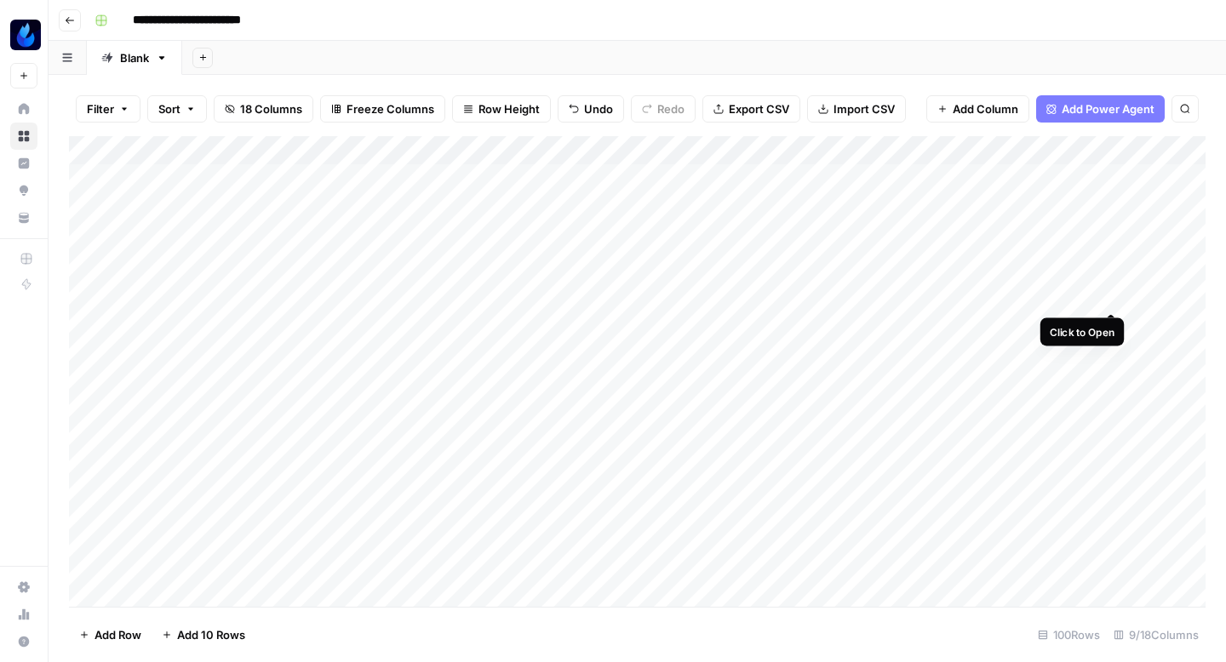
click at [1107, 288] on div "Add Column" at bounding box center [637, 371] width 1136 height 471
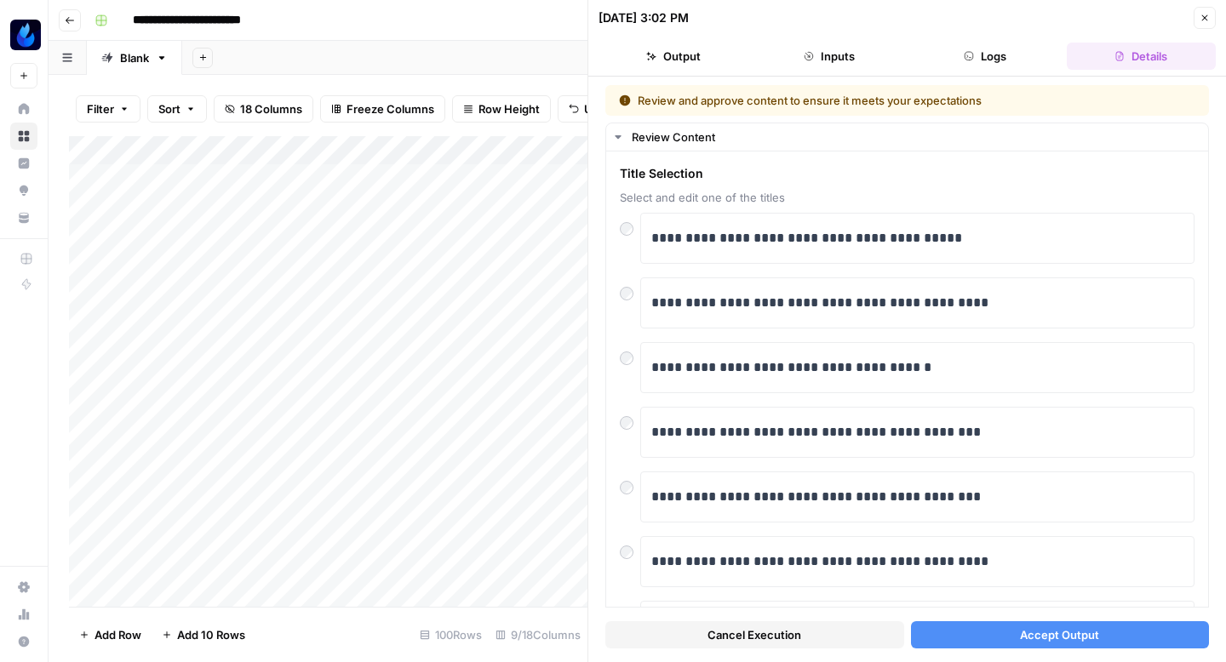
click at [1204, 20] on icon "button" at bounding box center [1204, 18] width 10 height 10
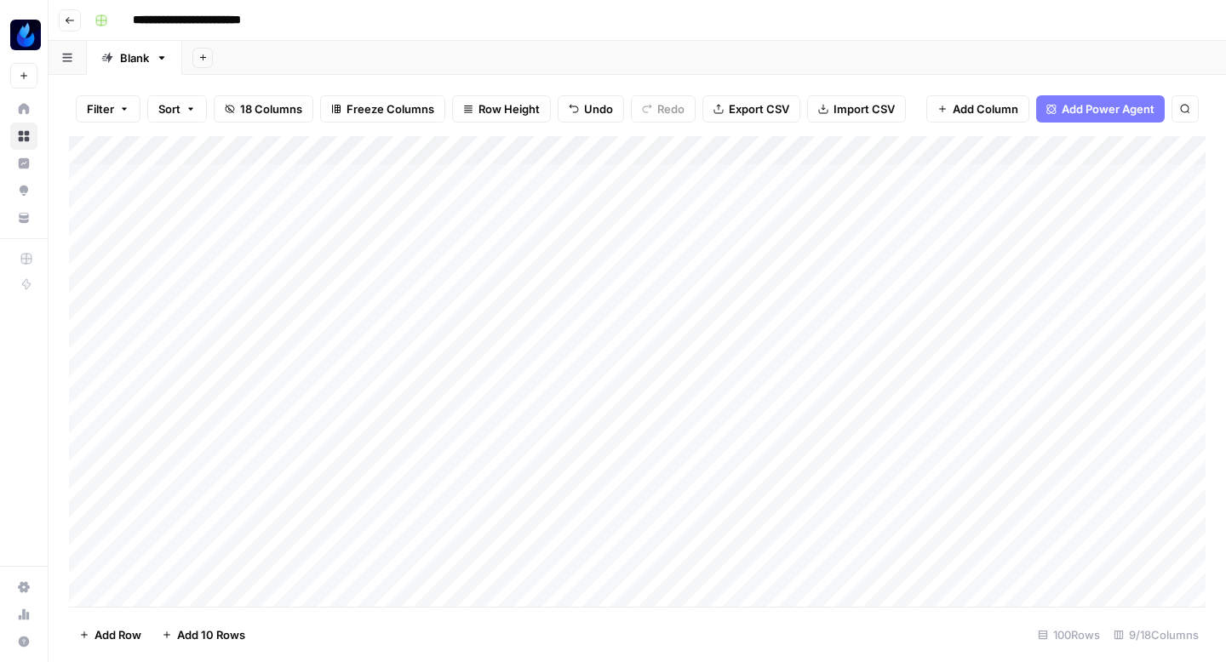
click at [1111, 291] on div "Add Column" at bounding box center [637, 371] width 1136 height 471
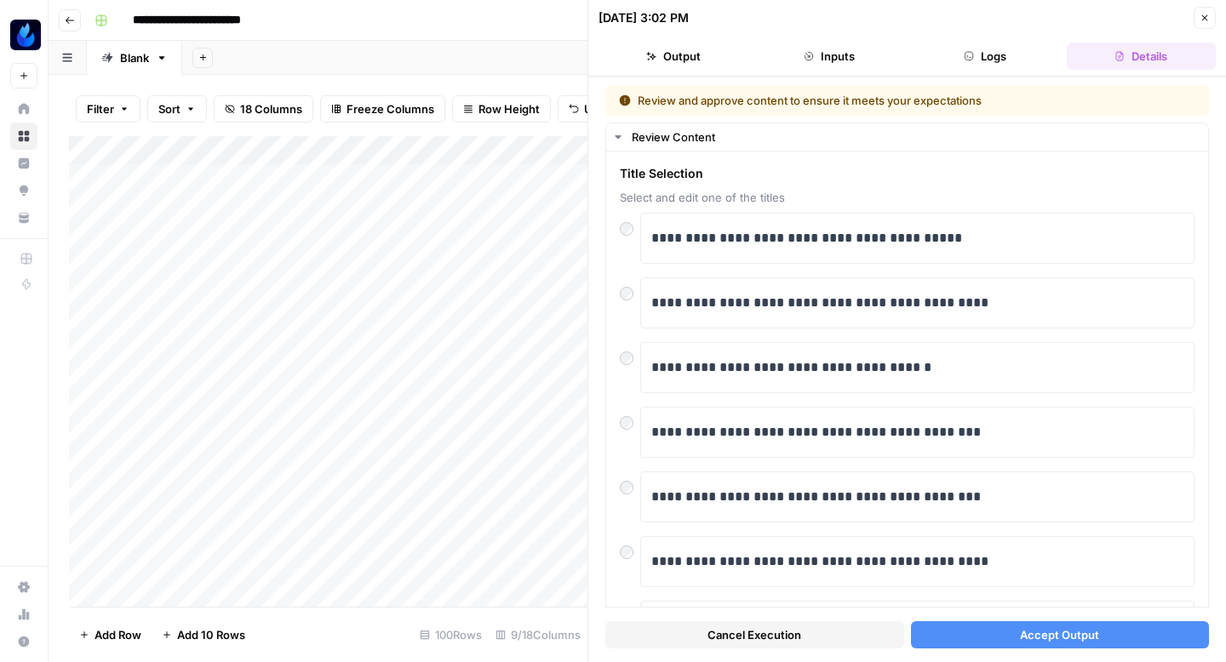
click at [1199, 10] on button "Close" at bounding box center [1204, 18] width 22 height 22
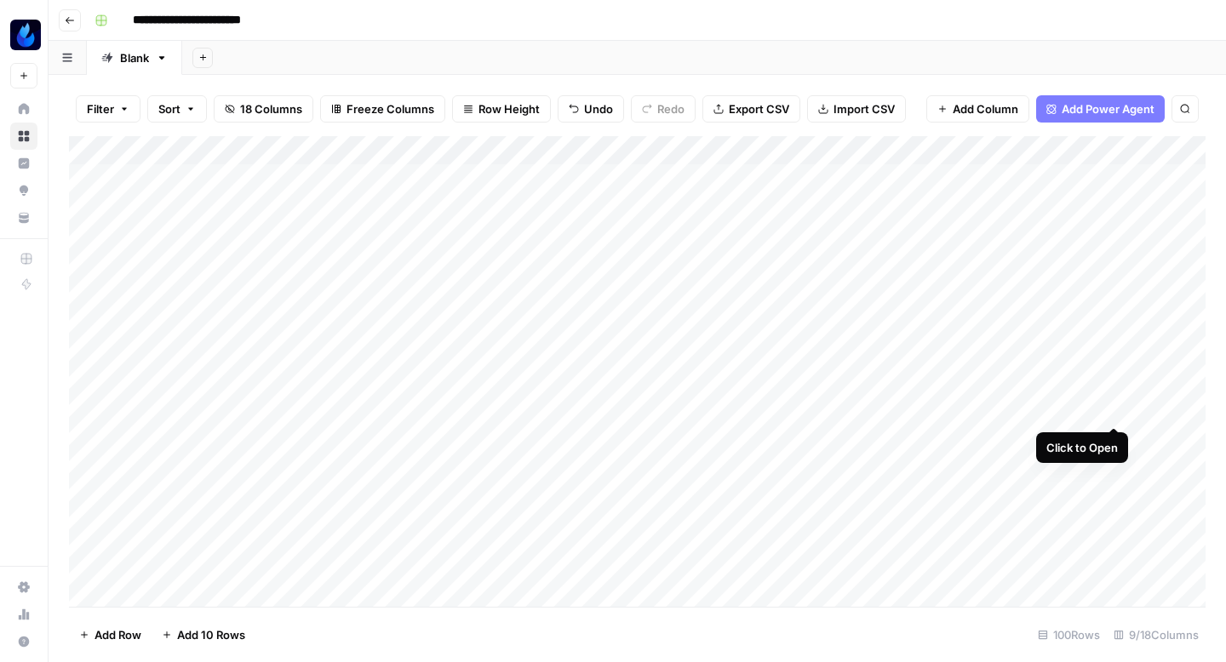
click at [1113, 414] on div "Add Column" at bounding box center [637, 371] width 1136 height 471
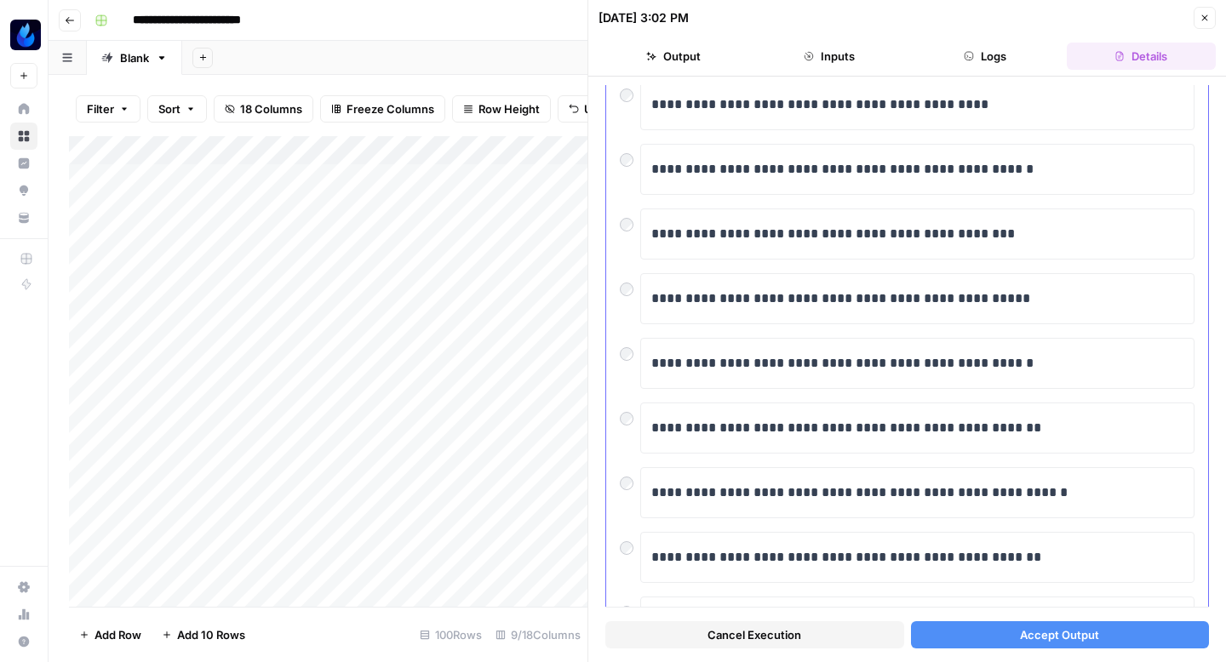
scroll to position [249, 0]
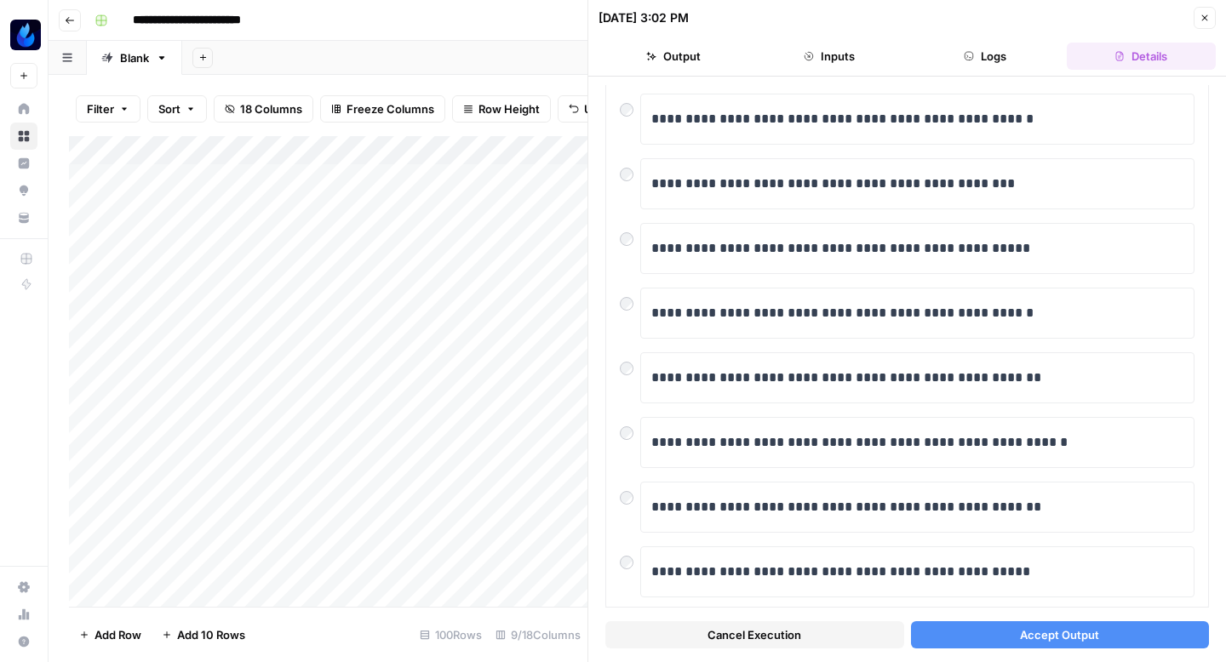
click at [988, 640] on button "Accept Output" at bounding box center [1060, 634] width 299 height 27
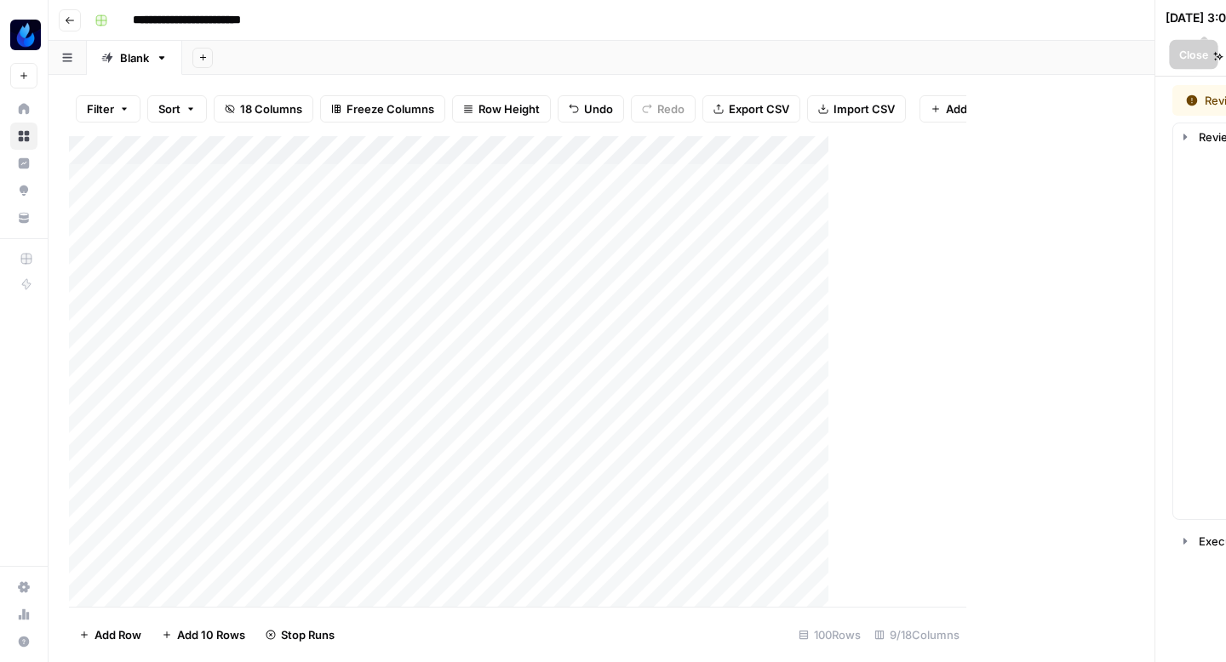
click at [1201, 15] on div "**********" at bounding box center [648, 20] width 1121 height 27
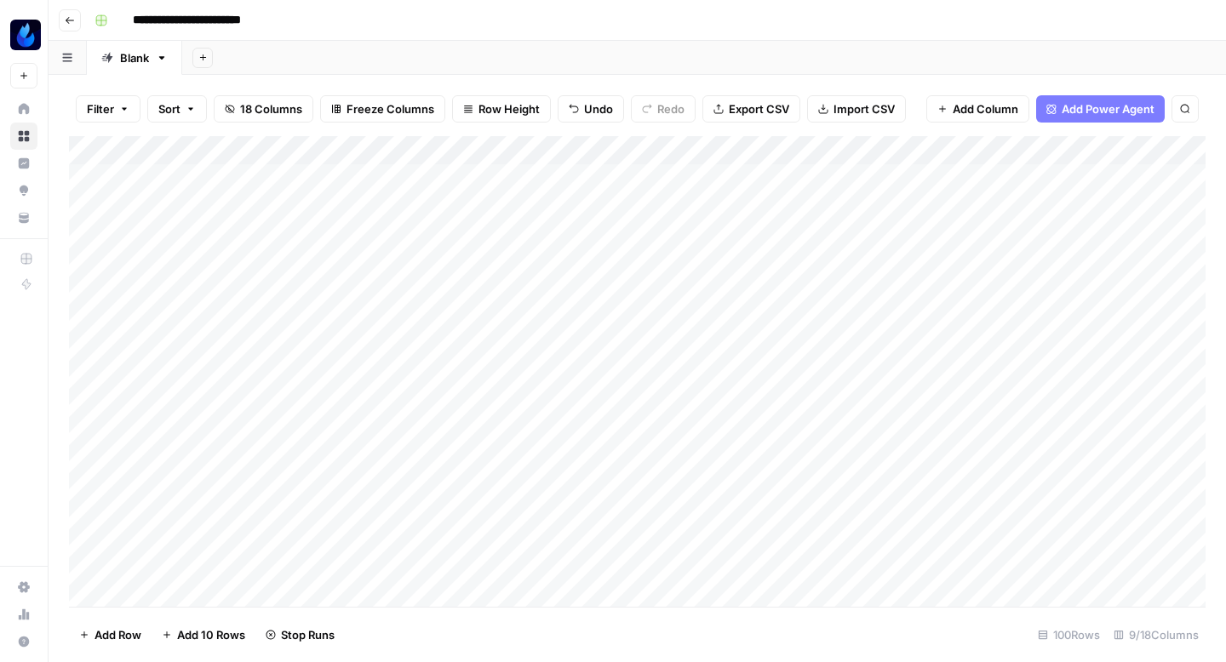
click at [1111, 437] on div "Add Column" at bounding box center [637, 371] width 1136 height 471
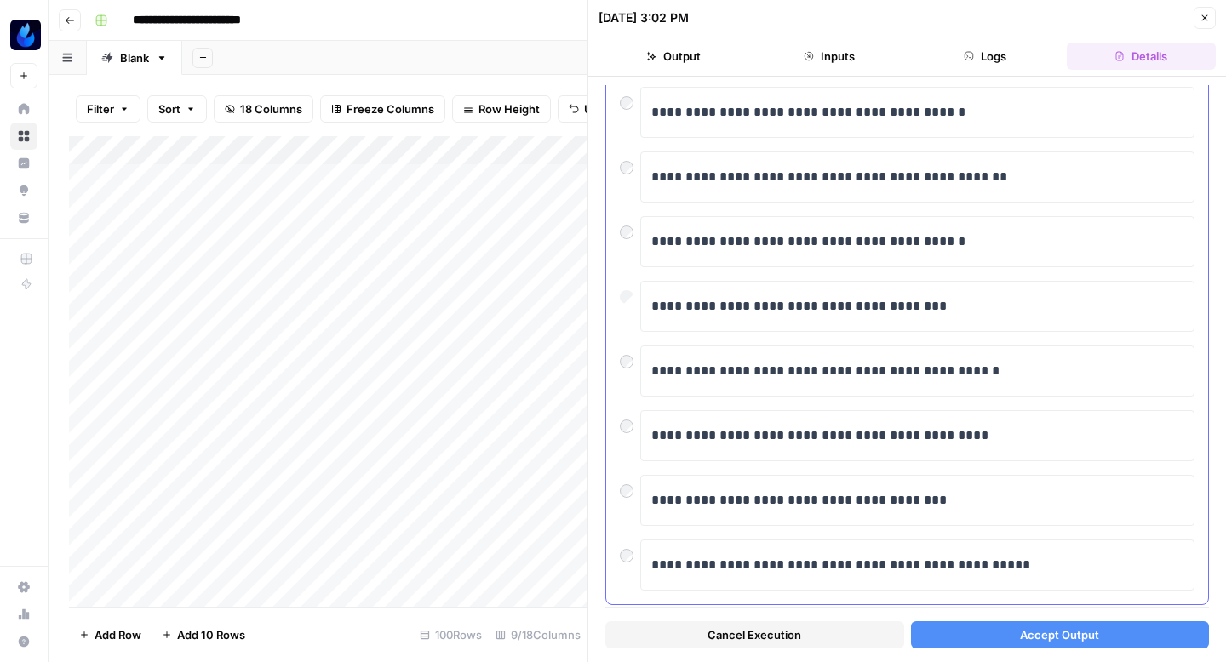
scroll to position [289, 0]
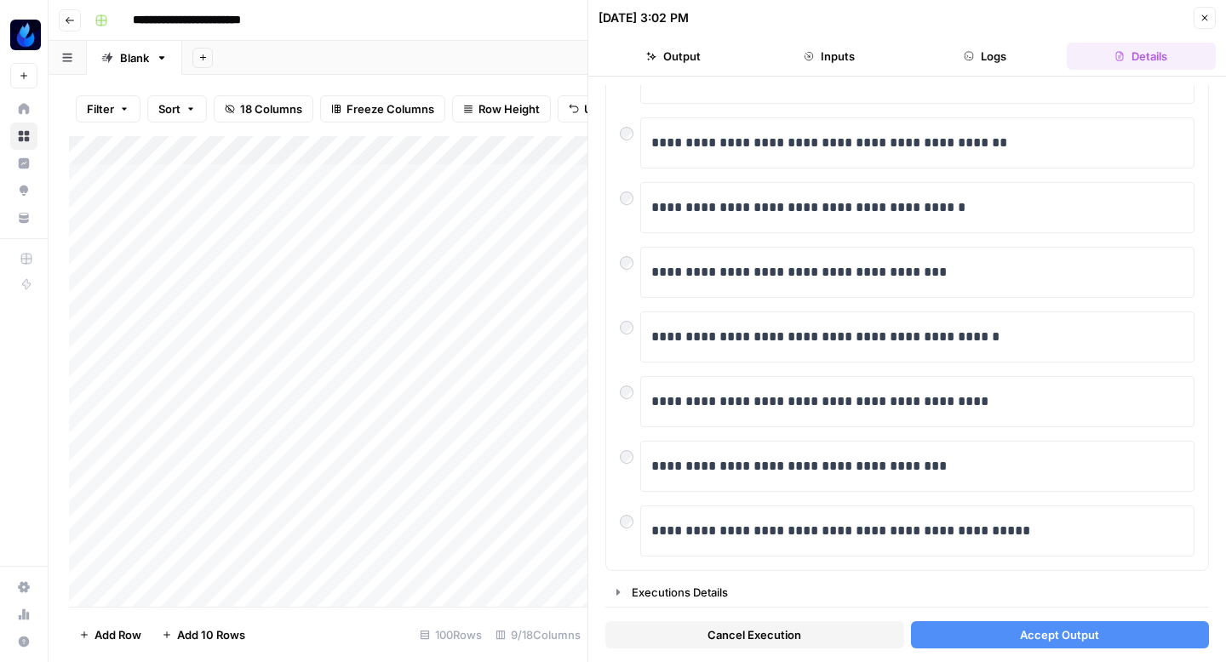
click at [1037, 643] on span "Accept Output" at bounding box center [1059, 634] width 79 height 17
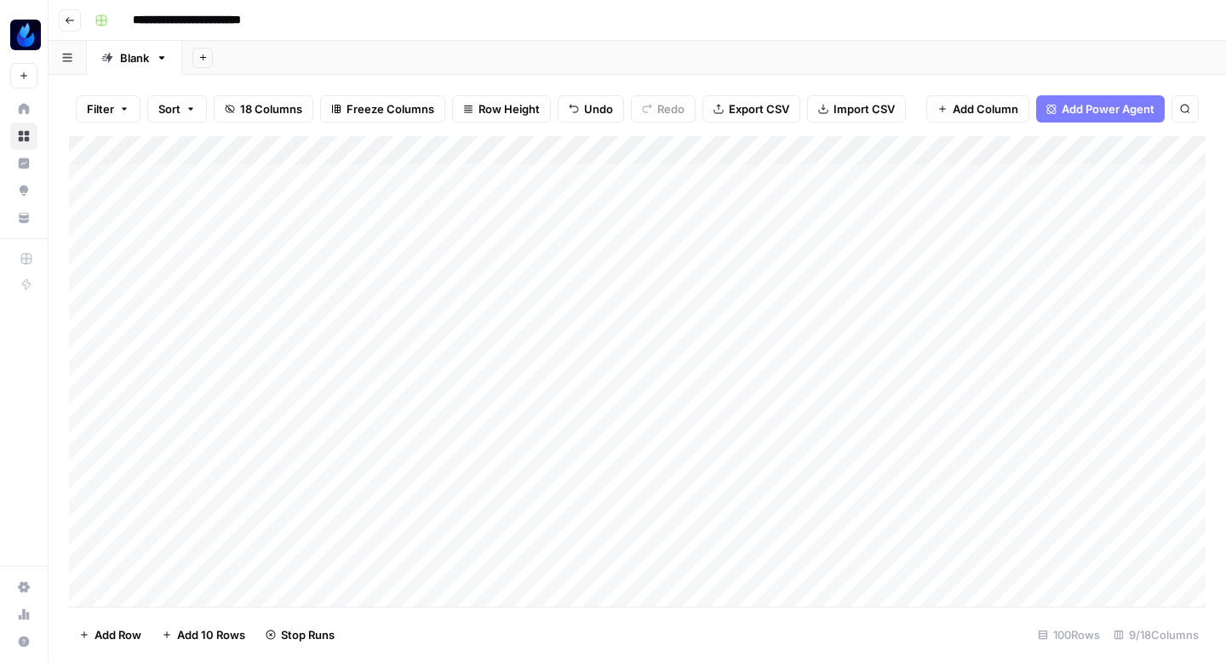
click at [1113, 464] on div "Add Column" at bounding box center [637, 371] width 1136 height 471
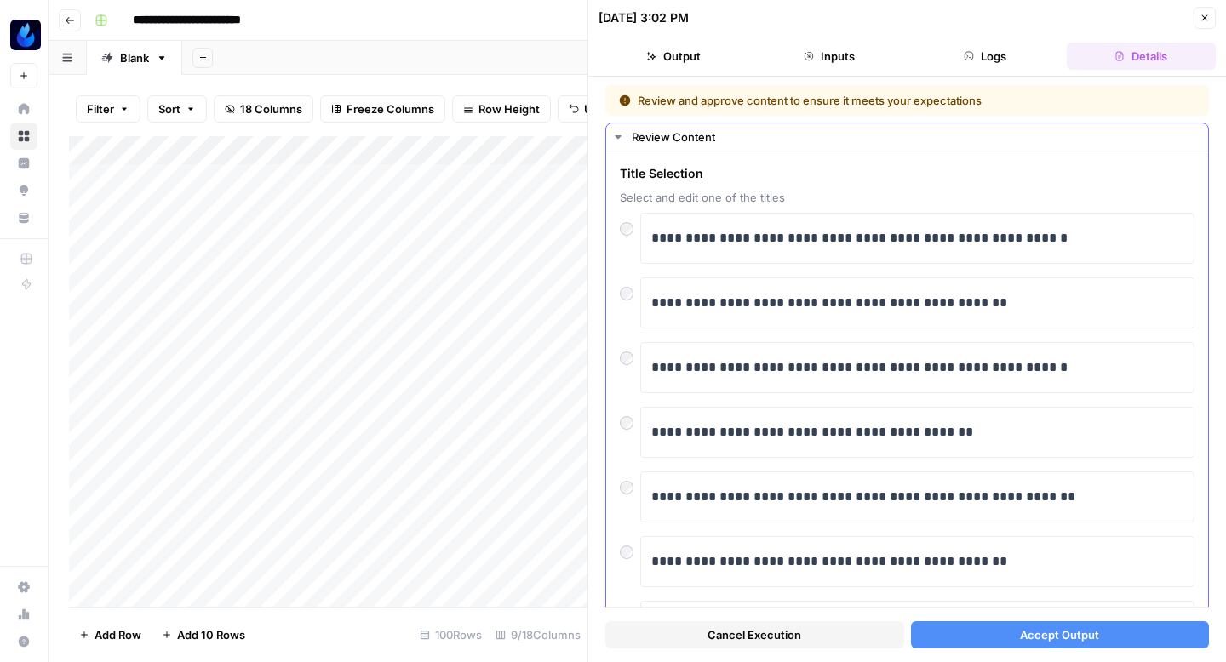
click at [987, 256] on div "**********" at bounding box center [917, 238] width 554 height 51
click at [1209, 16] on icon "button" at bounding box center [1204, 18] width 10 height 10
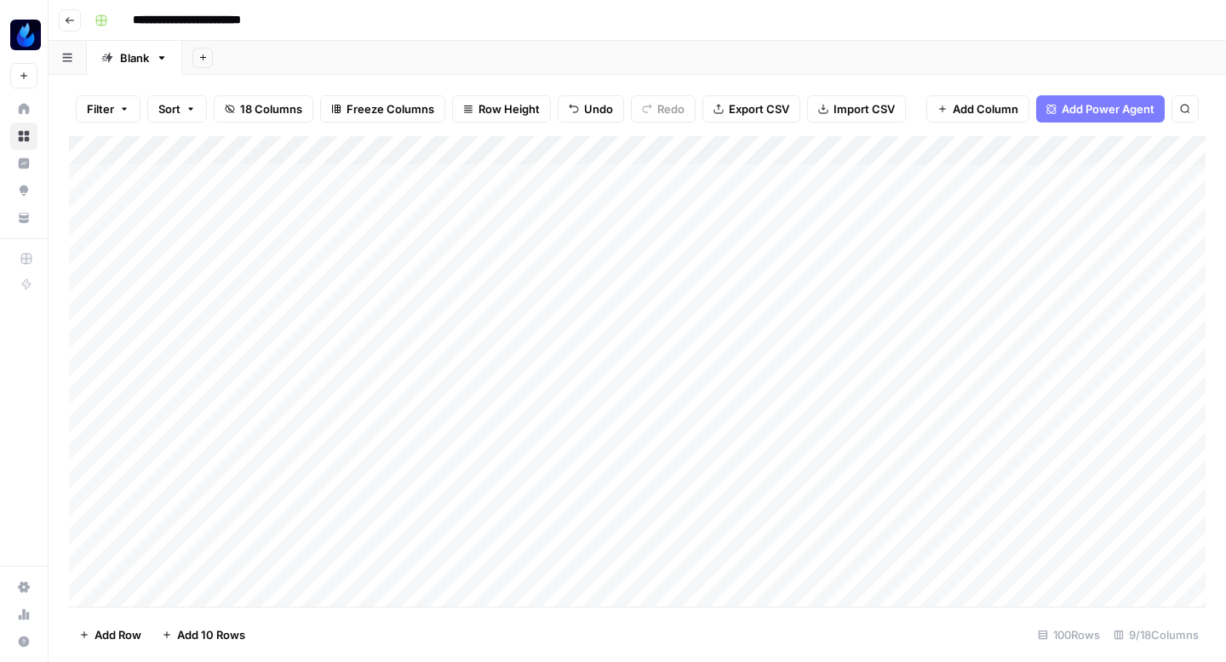
click at [875, 466] on div "Add Column" at bounding box center [637, 371] width 1136 height 471
click at [774, 469] on textarea "**********" at bounding box center [900, 469] width 272 height 24
type textarea "**********"
click at [1115, 465] on div "Add Column" at bounding box center [637, 371] width 1136 height 471
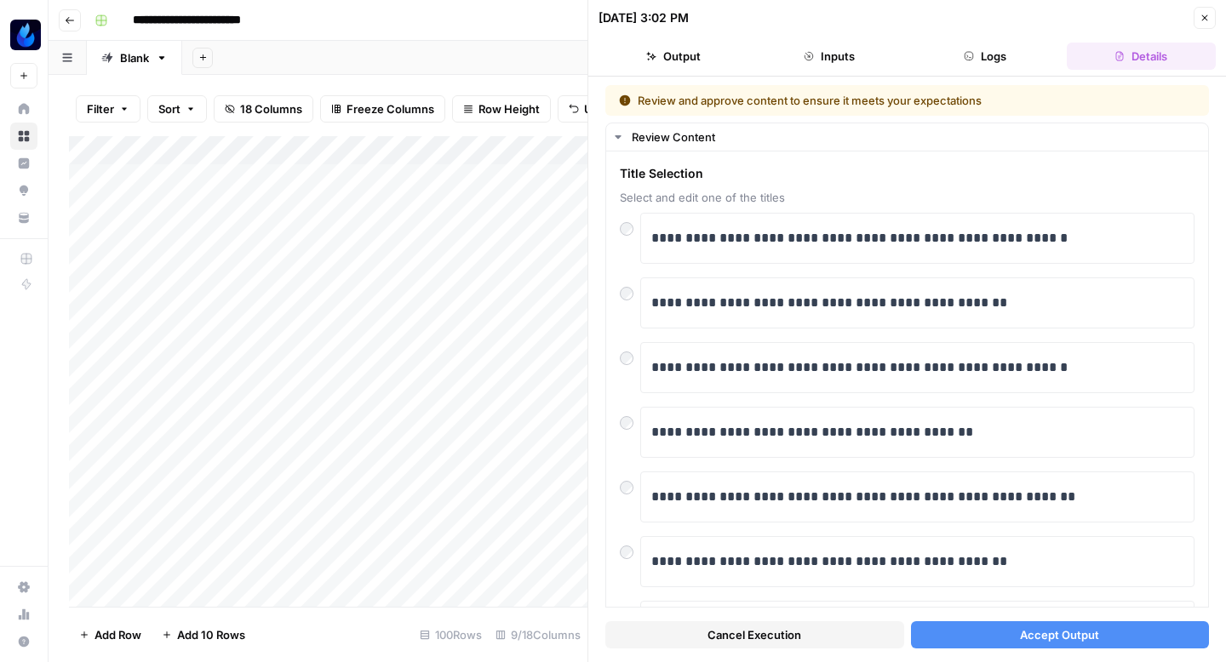
click at [837, 629] on button "Cancel Execution" at bounding box center [754, 634] width 299 height 27
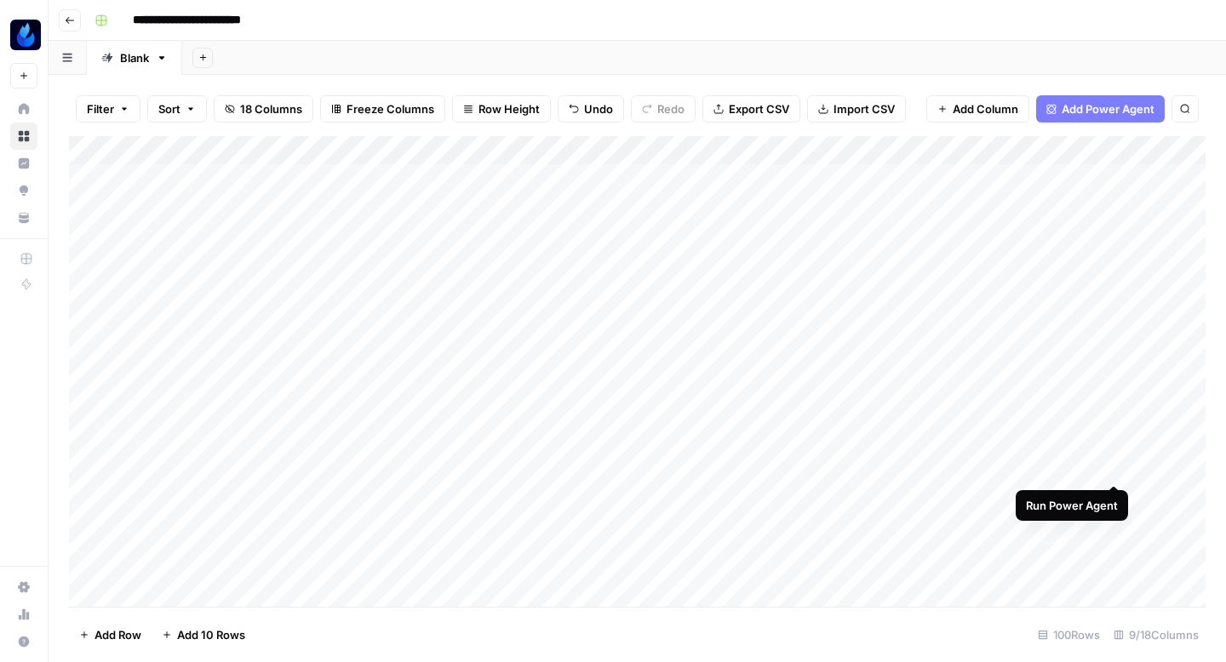
click at [1109, 465] on div "Add Column" at bounding box center [637, 371] width 1136 height 471
click at [838, 289] on div "Add Column" at bounding box center [637, 371] width 1136 height 471
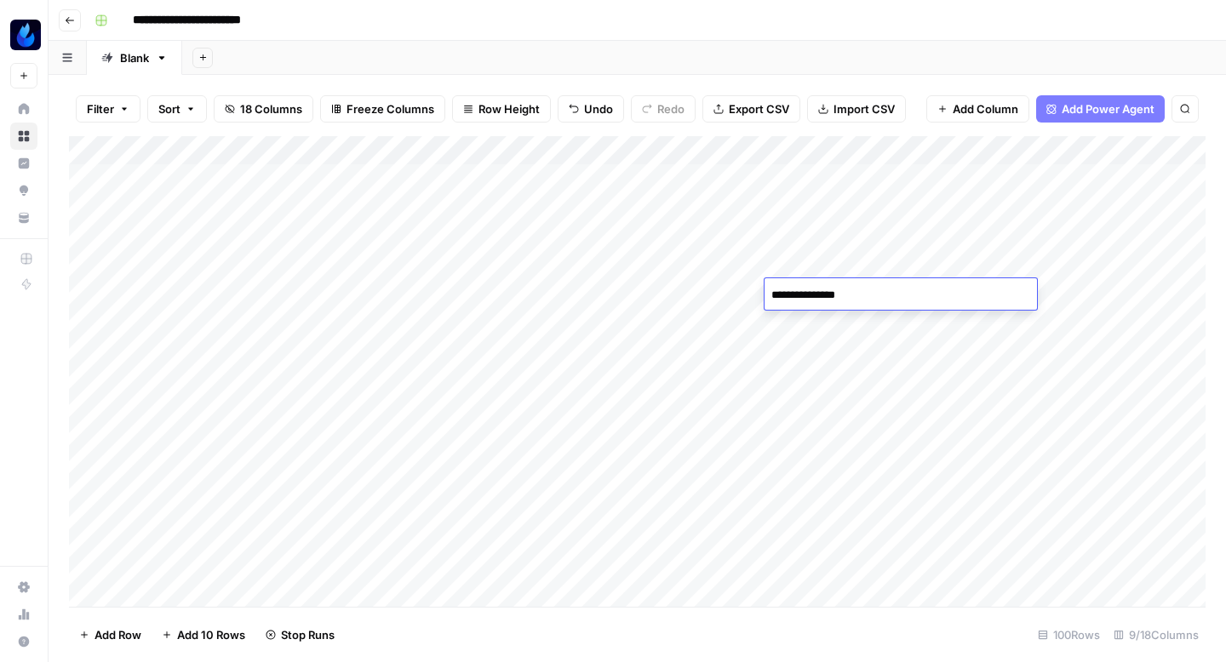
click at [838, 289] on textarea "**********" at bounding box center [900, 295] width 272 height 24
click at [872, 300] on textarea "**********" at bounding box center [900, 295] width 272 height 24
type textarea "**********"
click at [1113, 292] on div "Add Column" at bounding box center [637, 371] width 1136 height 471
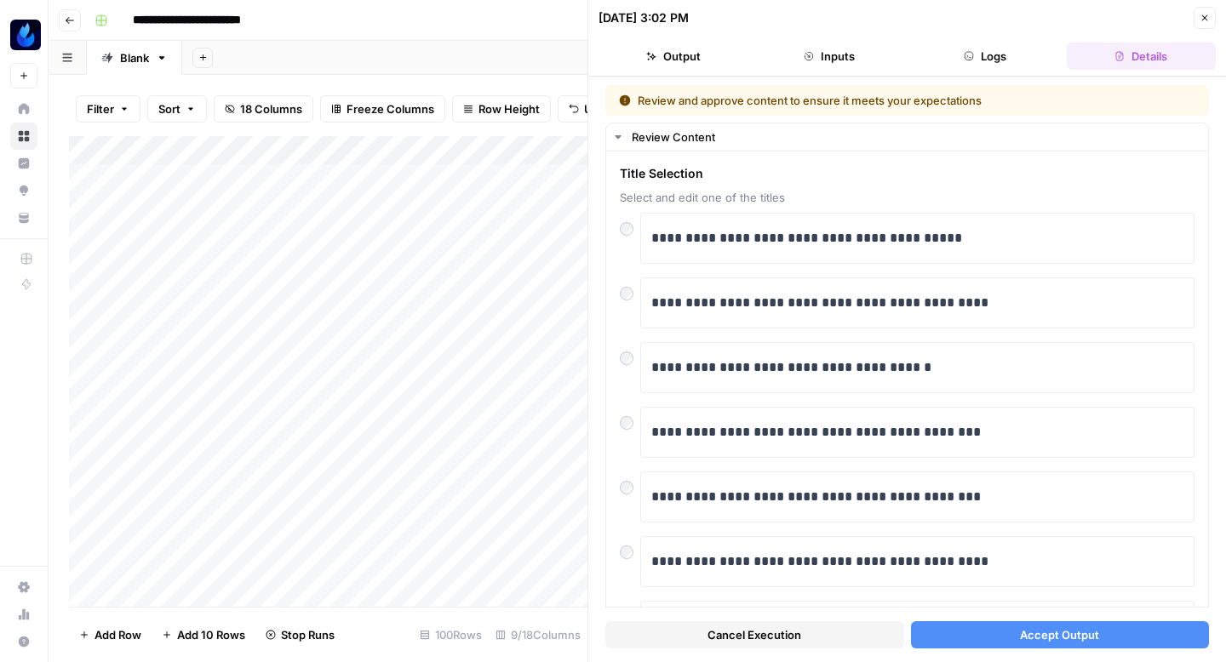
click at [847, 638] on button "Cancel Execution" at bounding box center [754, 634] width 299 height 27
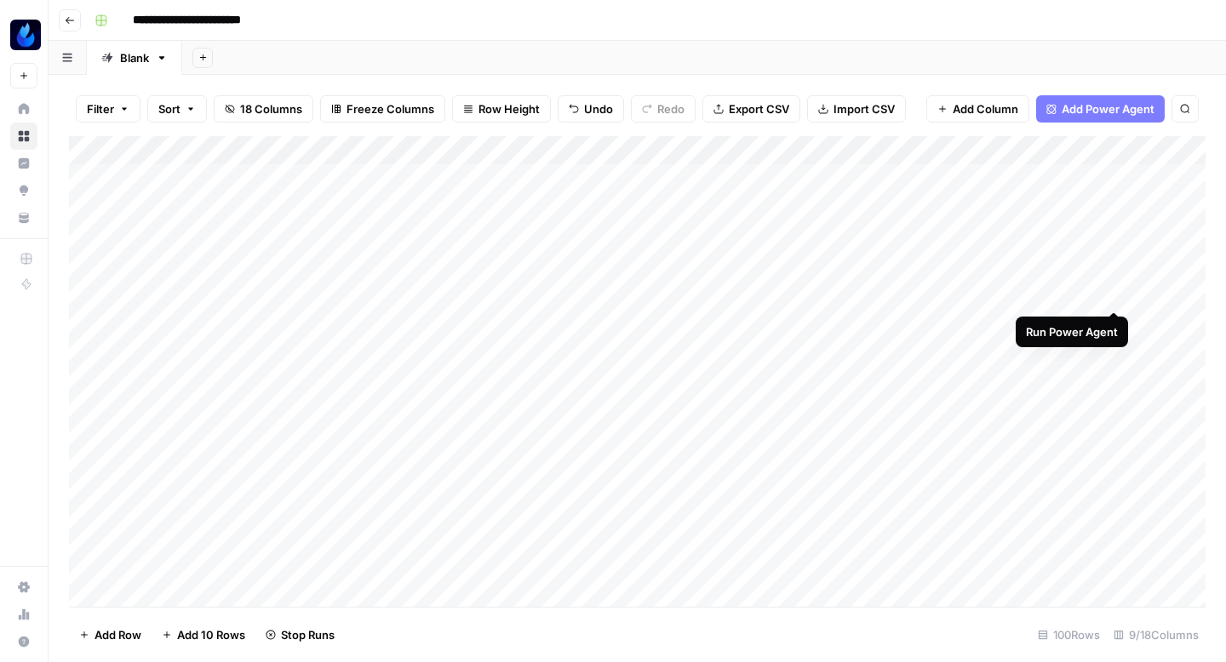
click at [1111, 293] on div "Add Column" at bounding box center [637, 371] width 1136 height 471
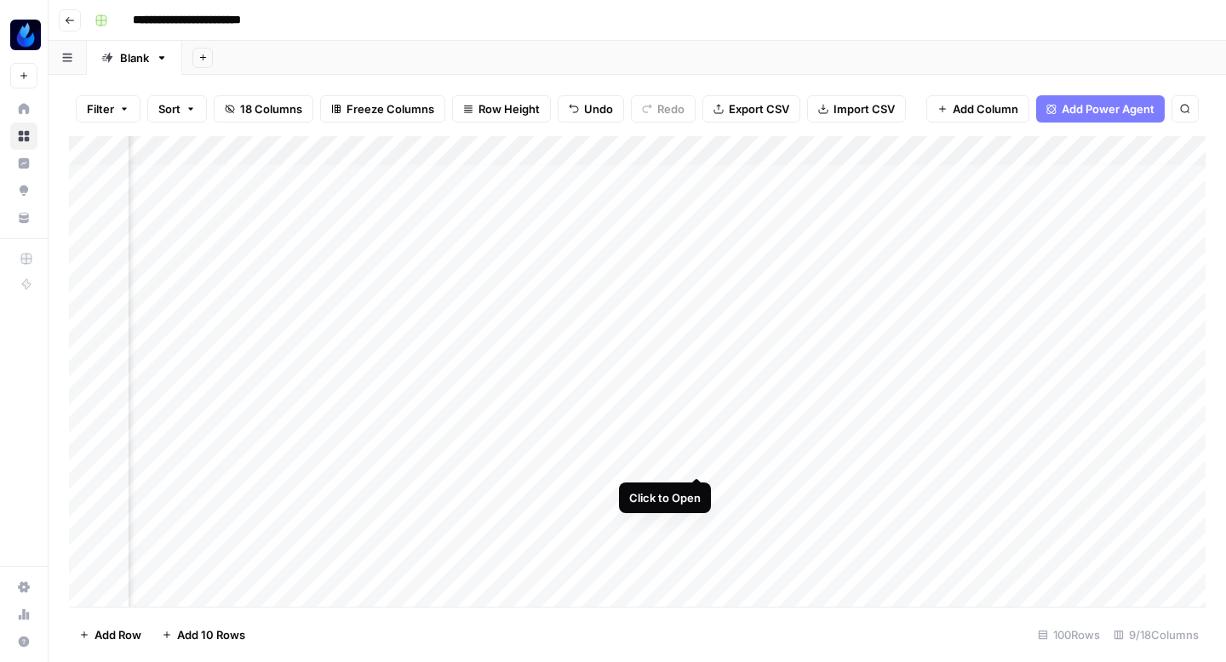
click at [696, 456] on div "Add Column" at bounding box center [637, 371] width 1136 height 471
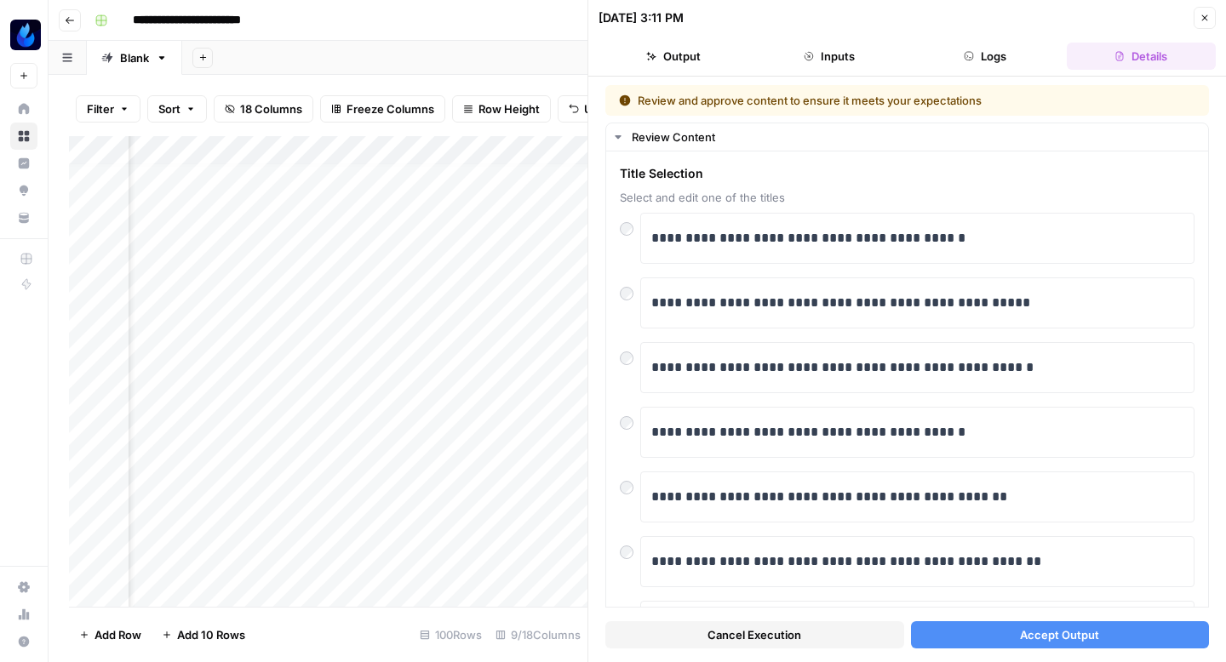
click at [971, 633] on button "Accept Output" at bounding box center [1060, 634] width 299 height 27
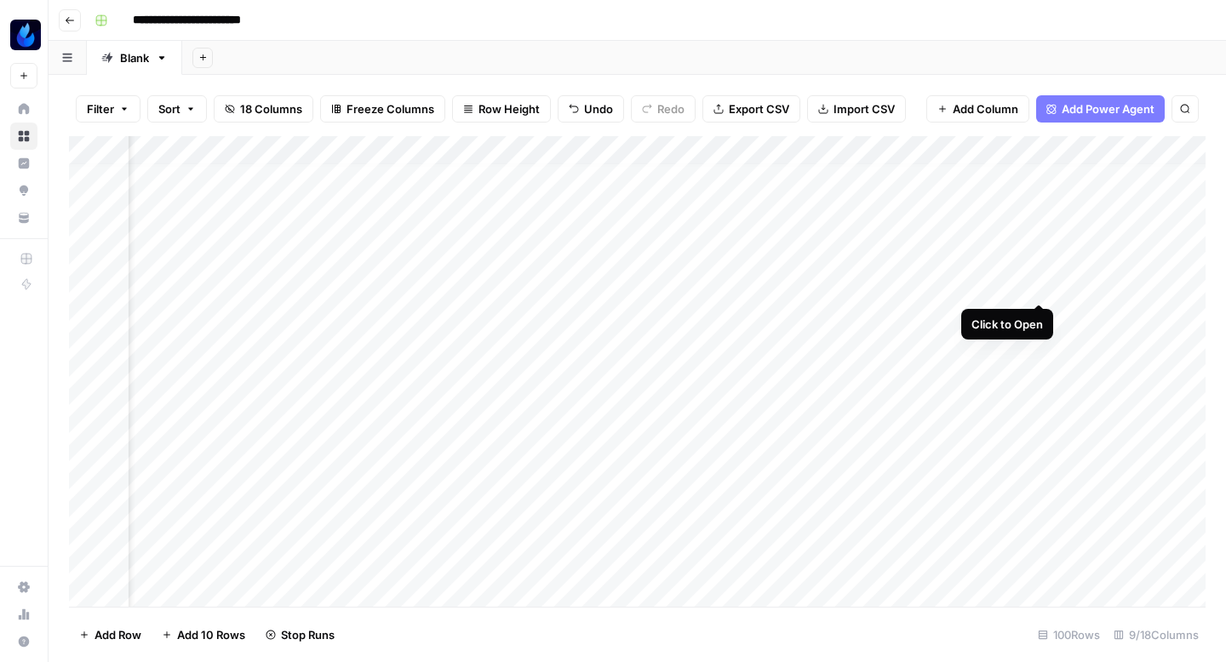
click at [1040, 282] on div "Add Column" at bounding box center [637, 371] width 1136 height 471
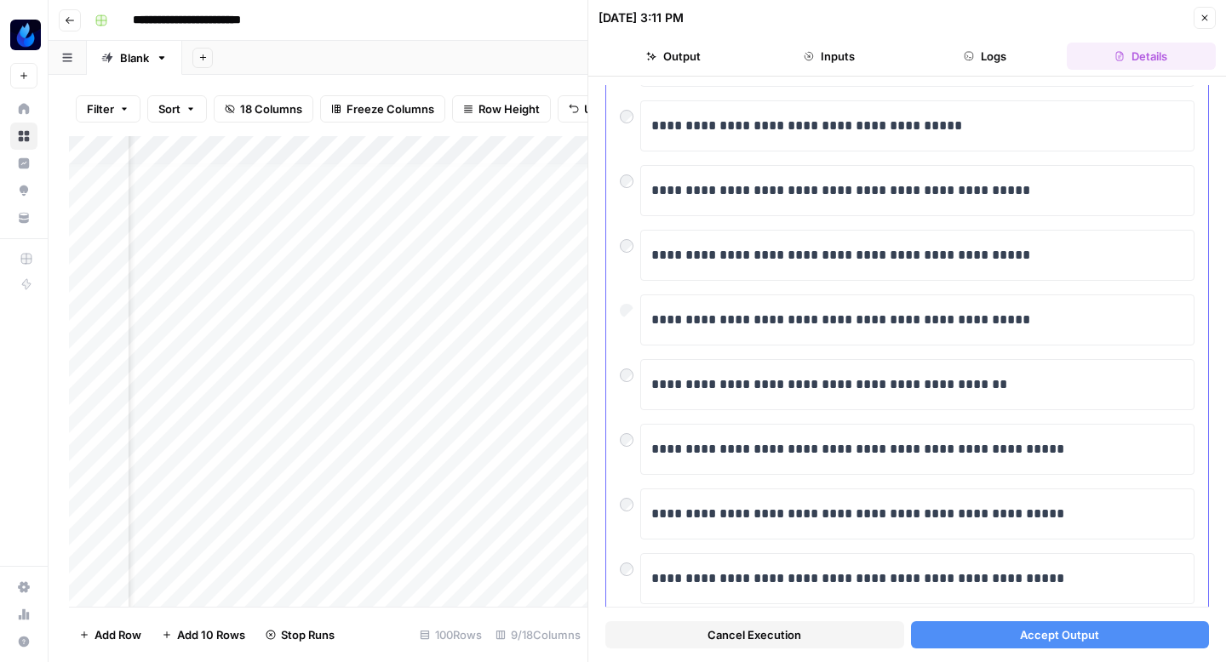
scroll to position [289, 0]
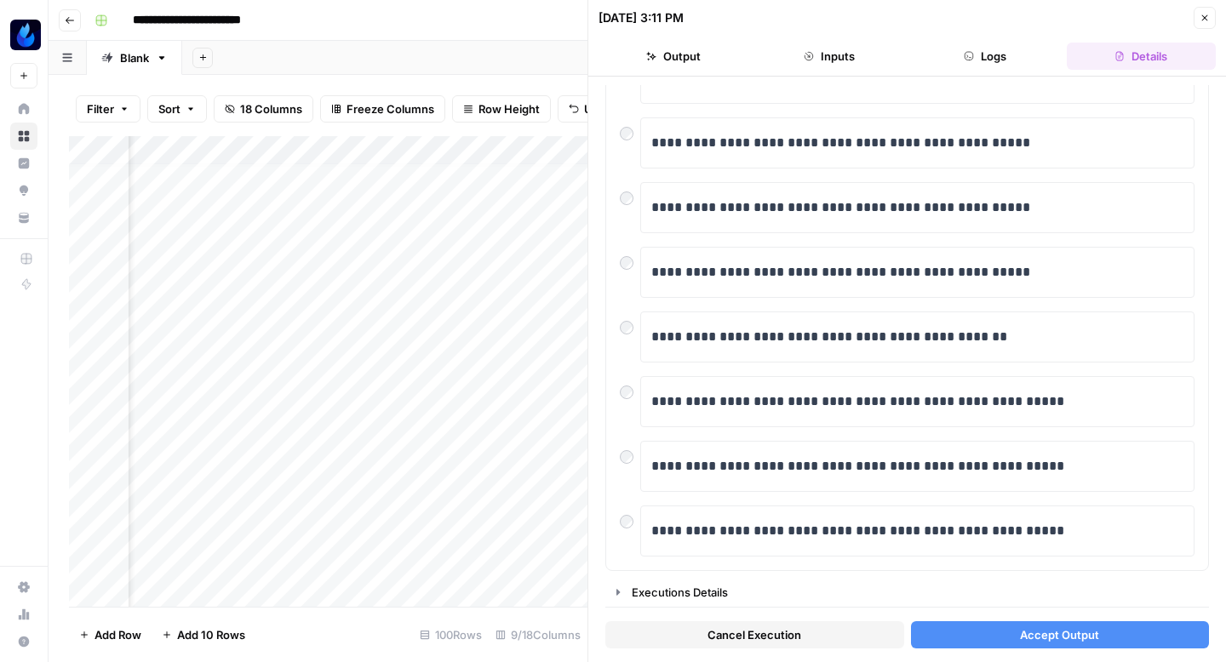
click at [1004, 632] on button "Accept Output" at bounding box center [1060, 634] width 299 height 27
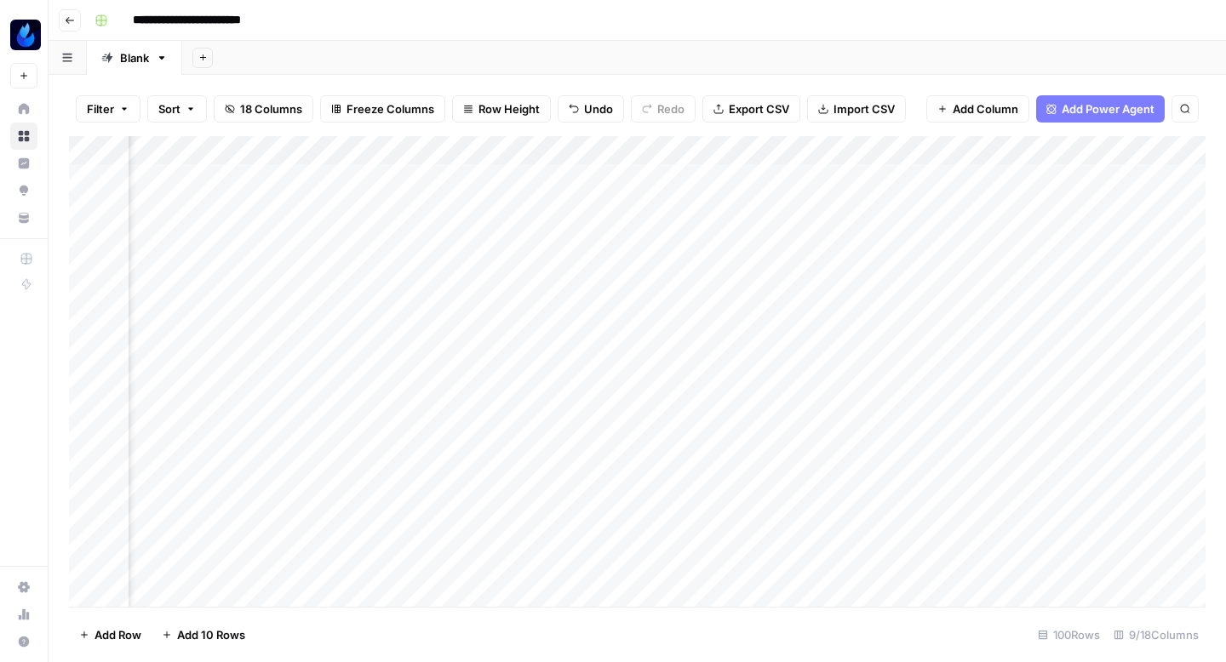
scroll to position [0, 497]
click at [889, 201] on div "Add Column" at bounding box center [637, 371] width 1136 height 471
click at [884, 292] on div "Add Column" at bounding box center [637, 371] width 1136 height 471
click at [798, 290] on div "Add Column" at bounding box center [637, 371] width 1136 height 471
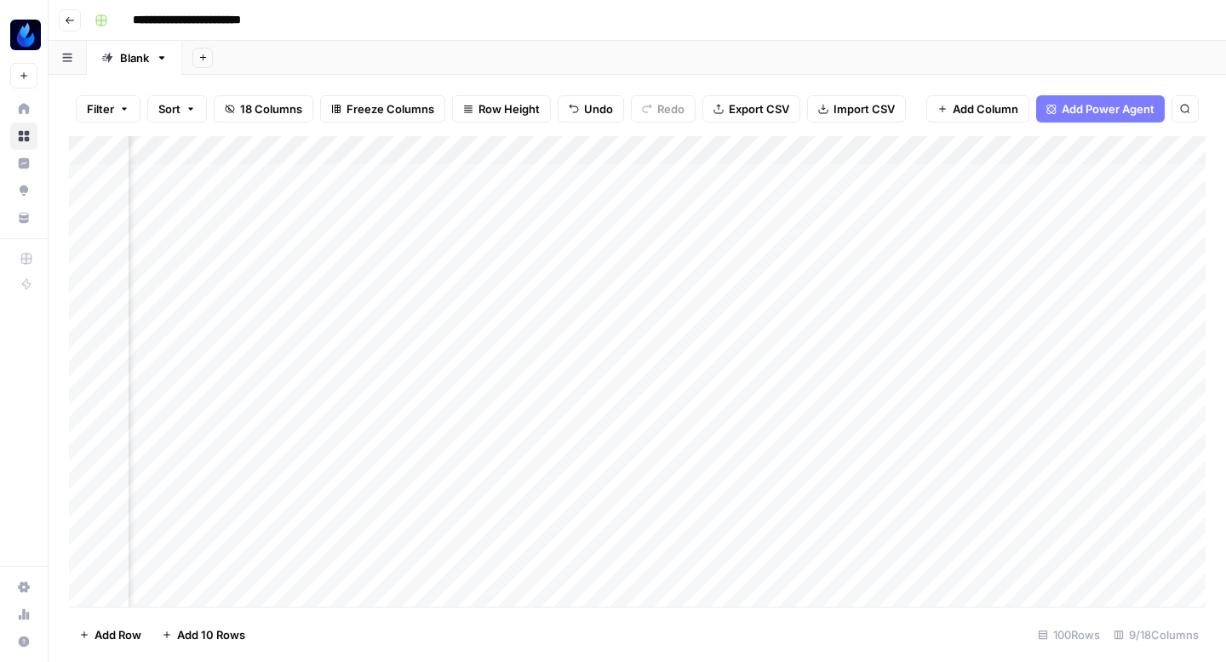
click at [710, 403] on div "Add Column" at bounding box center [637, 371] width 1136 height 471
click at [698, 438] on div "Add Column" at bounding box center [637, 371] width 1136 height 471
click at [709, 461] on div "Add Column" at bounding box center [637, 371] width 1136 height 471
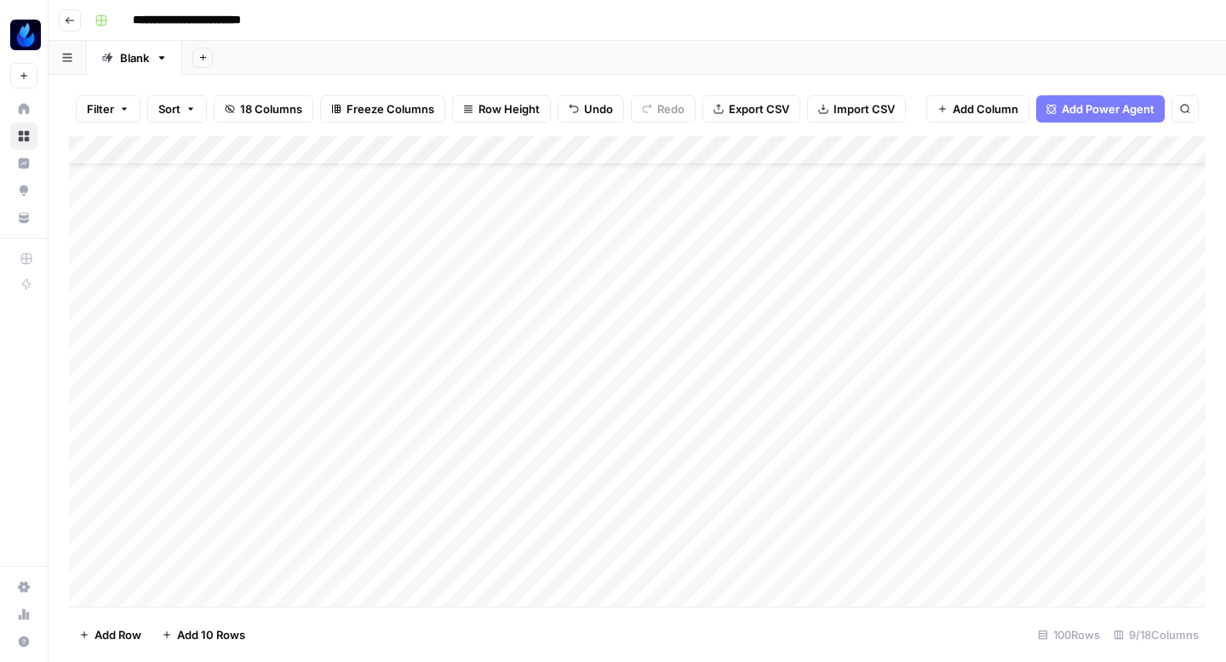
click at [661, 494] on div "Add Column" at bounding box center [637, 371] width 1136 height 471
click at [618, 492] on div "Add Column" at bounding box center [637, 371] width 1136 height 471
type textarea "**********"
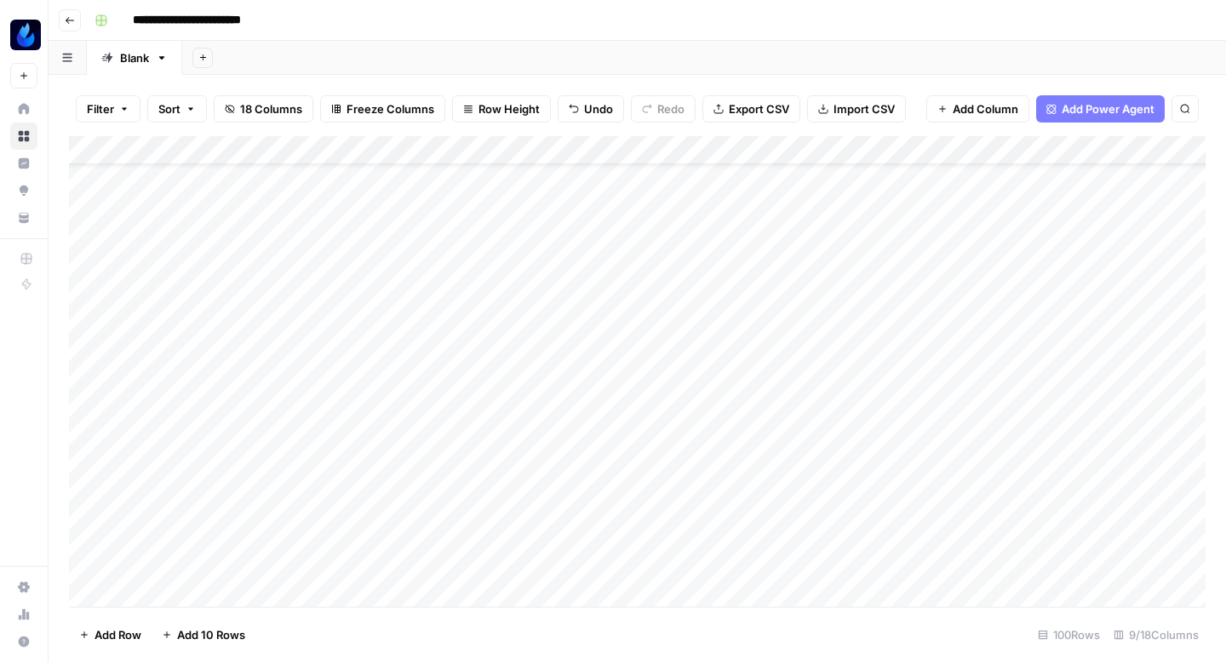
click at [1024, 489] on div "Add Column" at bounding box center [637, 371] width 1136 height 471
click at [1109, 490] on div "Add Column" at bounding box center [637, 371] width 1136 height 471
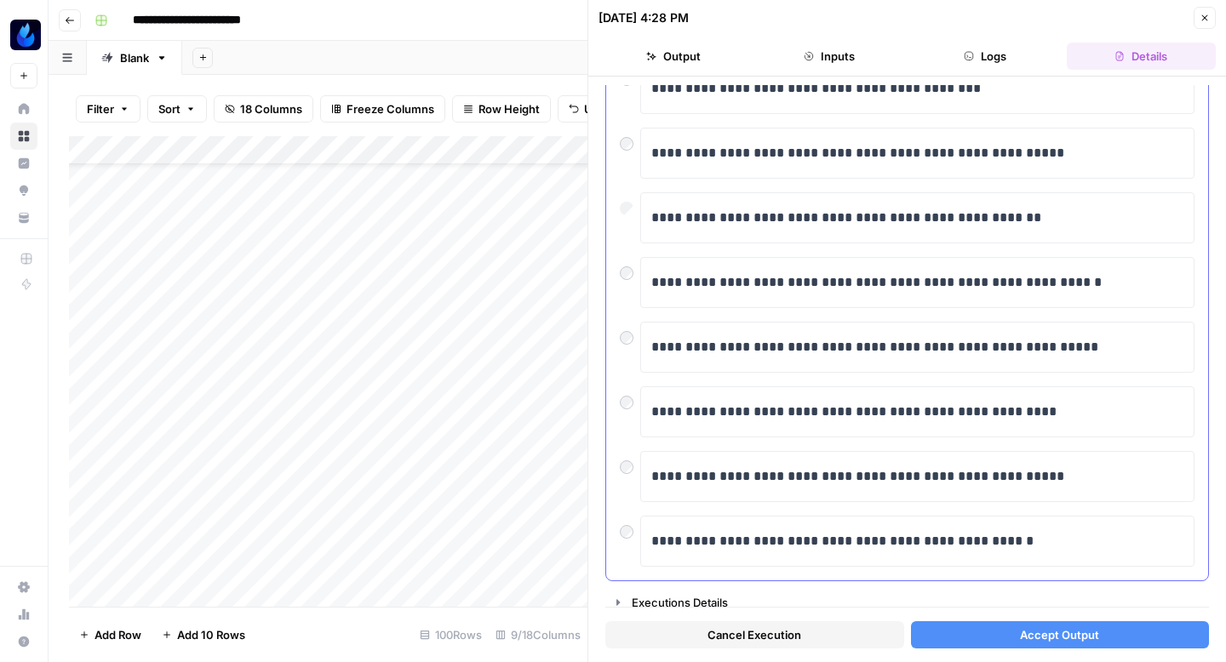
scroll to position [281, 0]
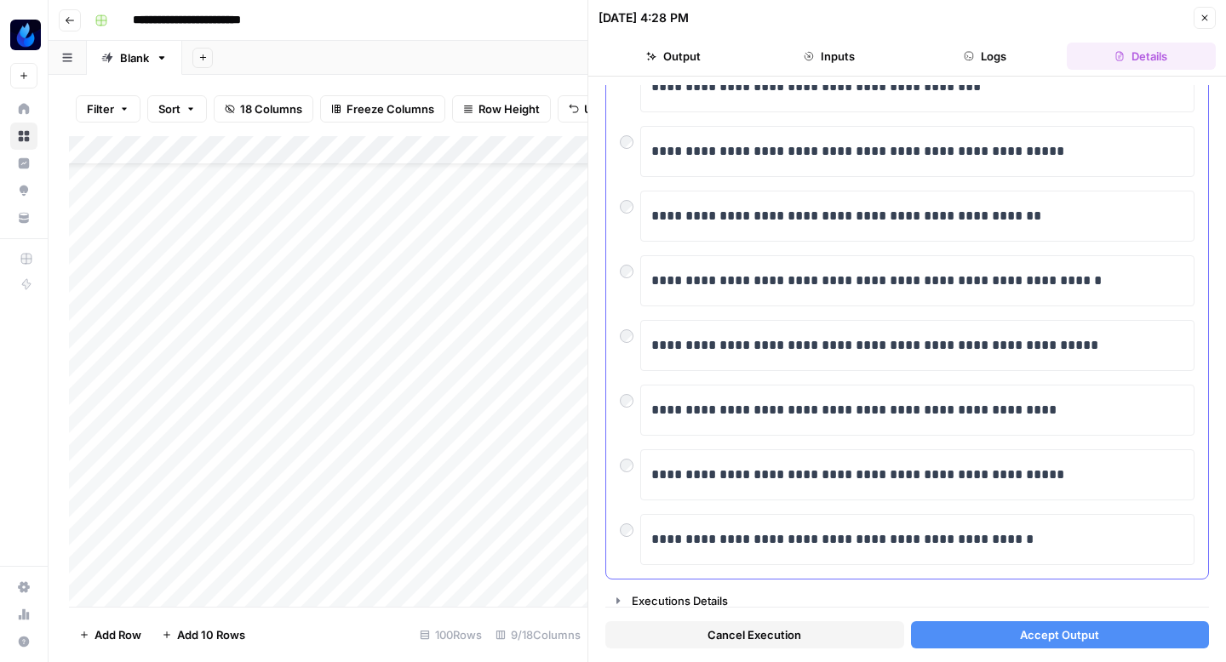
click at [635, 401] on div at bounding box center [630, 397] width 20 height 24
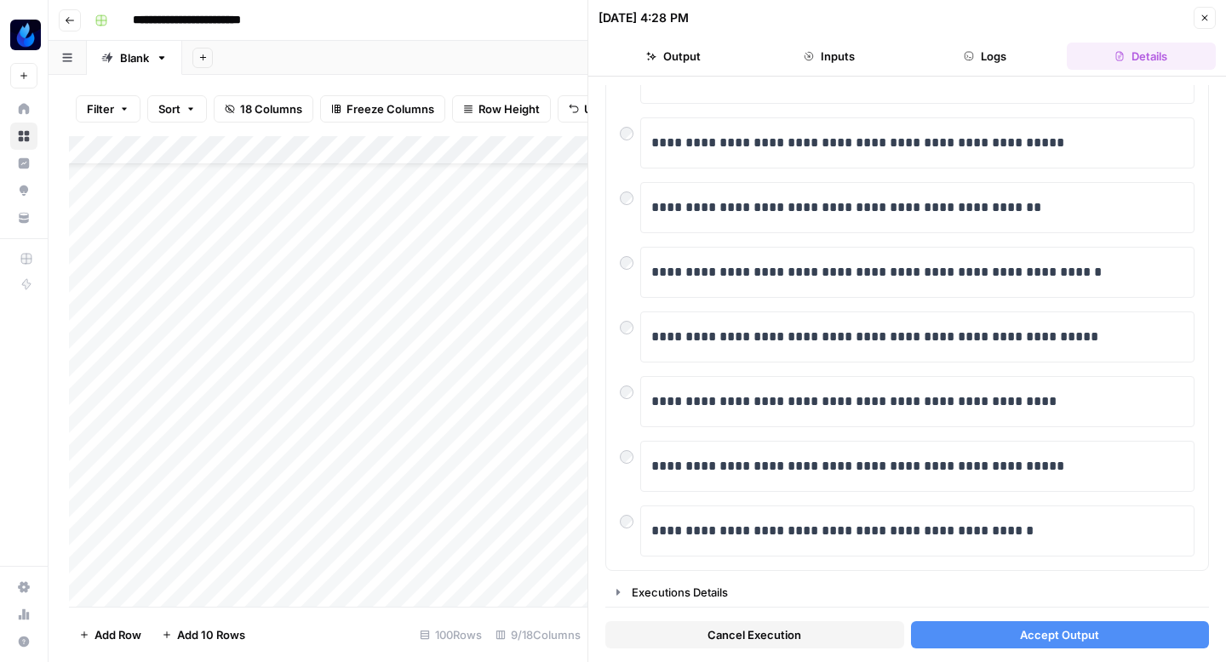
click at [953, 632] on button "Accept Output" at bounding box center [1060, 634] width 299 height 27
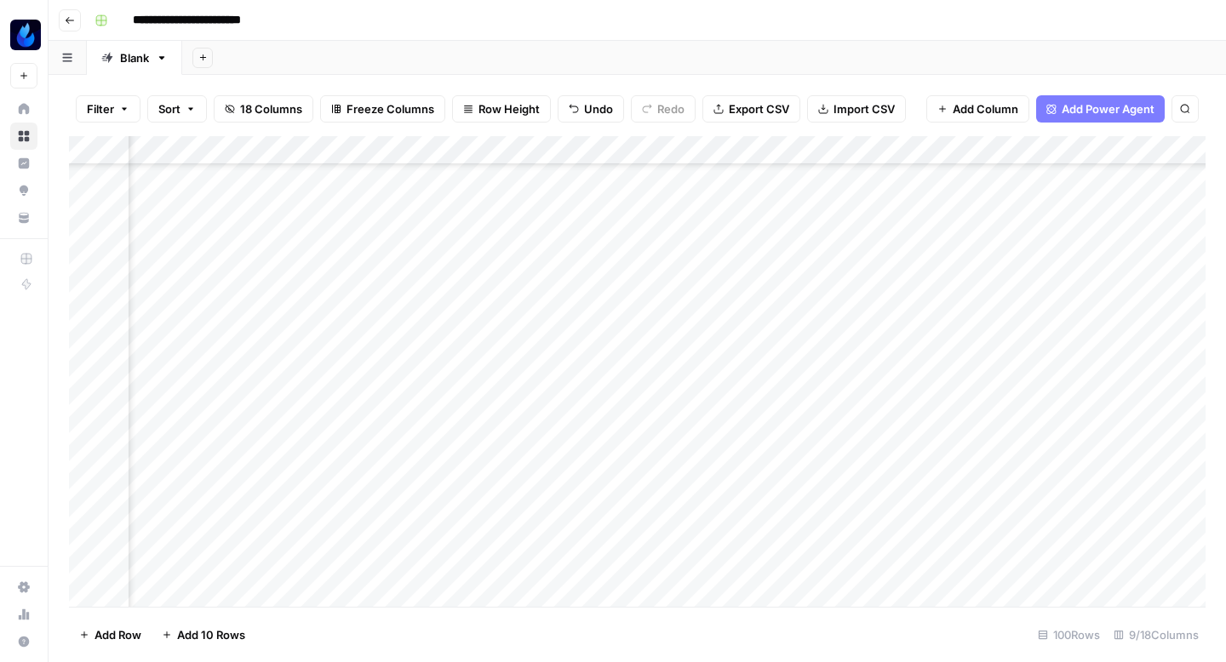
scroll to position [142, 665]
click at [723, 406] on div "Add Column" at bounding box center [637, 371] width 1136 height 471
